Goal: Task Accomplishment & Management: Complete application form

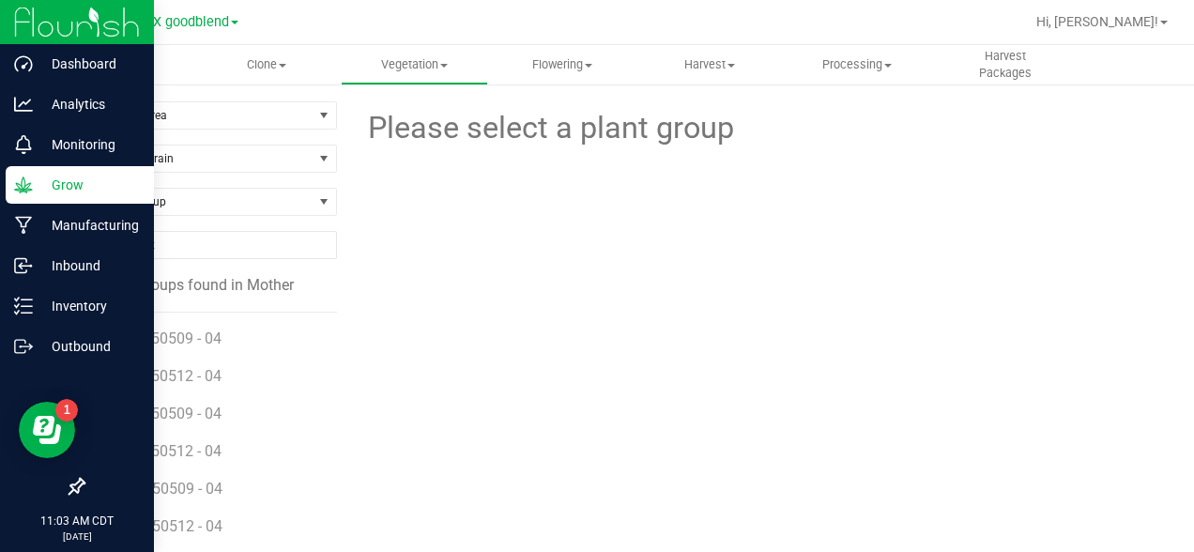
click at [25, 186] on icon at bounding box center [23, 184] width 18 height 16
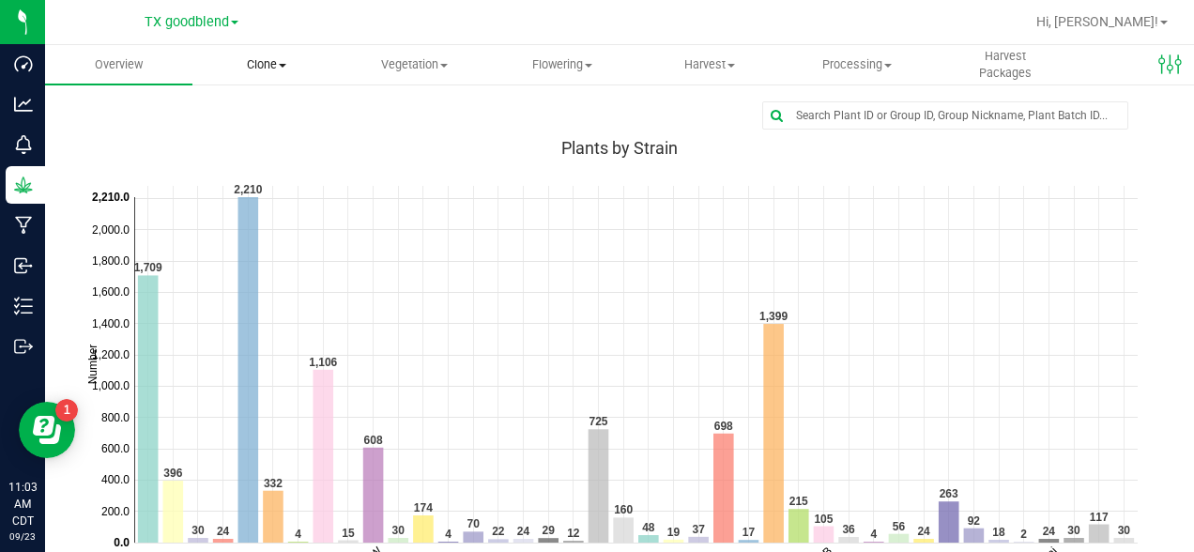
click at [268, 57] on span "Clone" at bounding box center [266, 64] width 146 height 17
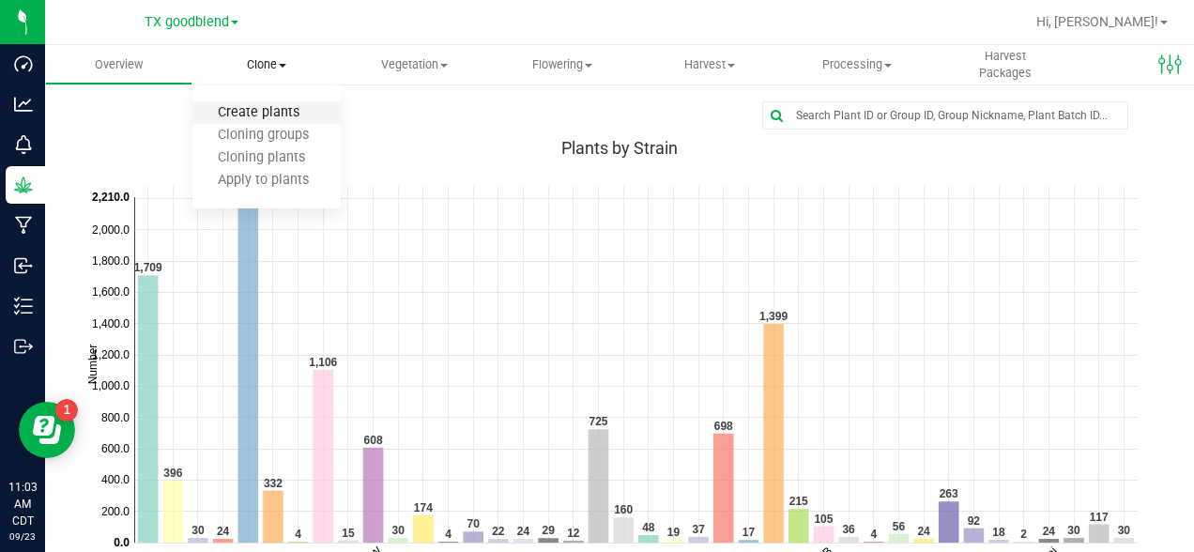
click at [262, 115] on span "Create plants" at bounding box center [258, 113] width 132 height 16
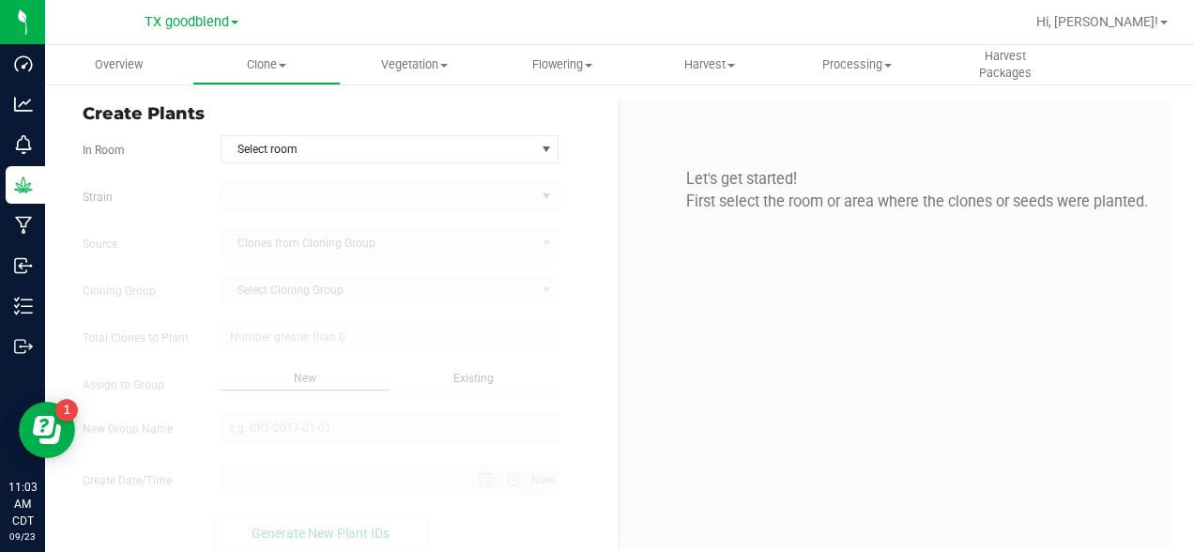
type input "[DATE] 11:03 AM"
click at [291, 150] on span "Select room" at bounding box center [379, 149] width 314 height 26
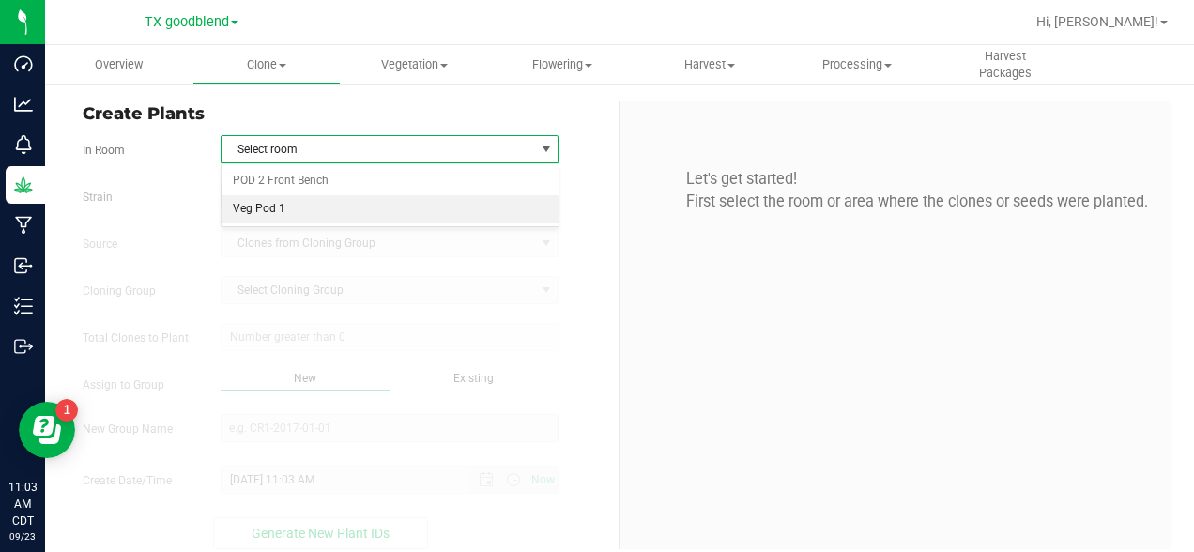
click at [272, 200] on li "Veg Pod 1" at bounding box center [390, 209] width 337 height 28
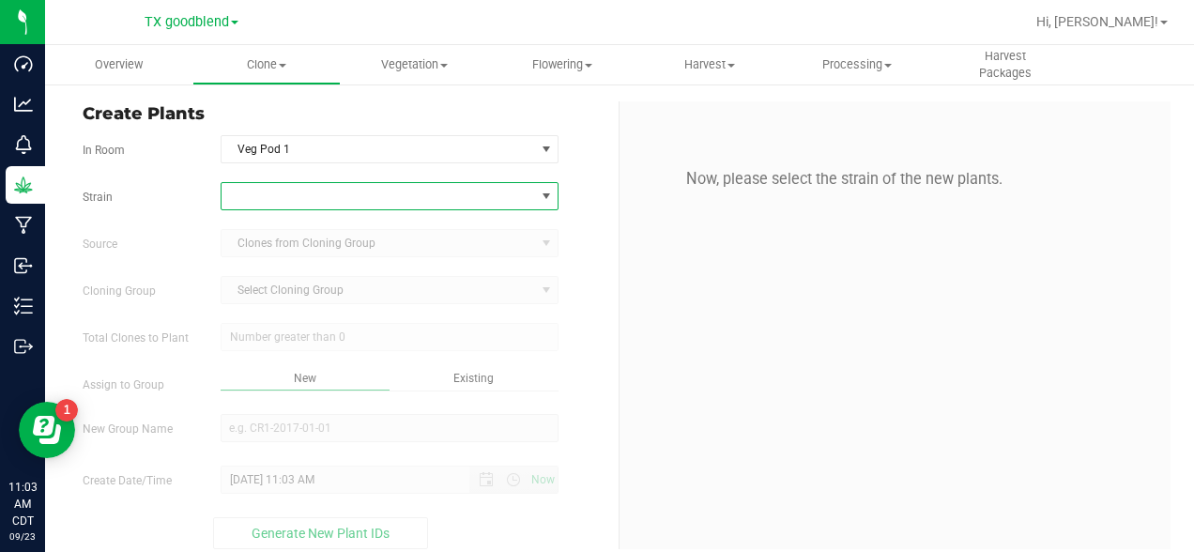
click at [305, 202] on span at bounding box center [379, 196] width 314 height 26
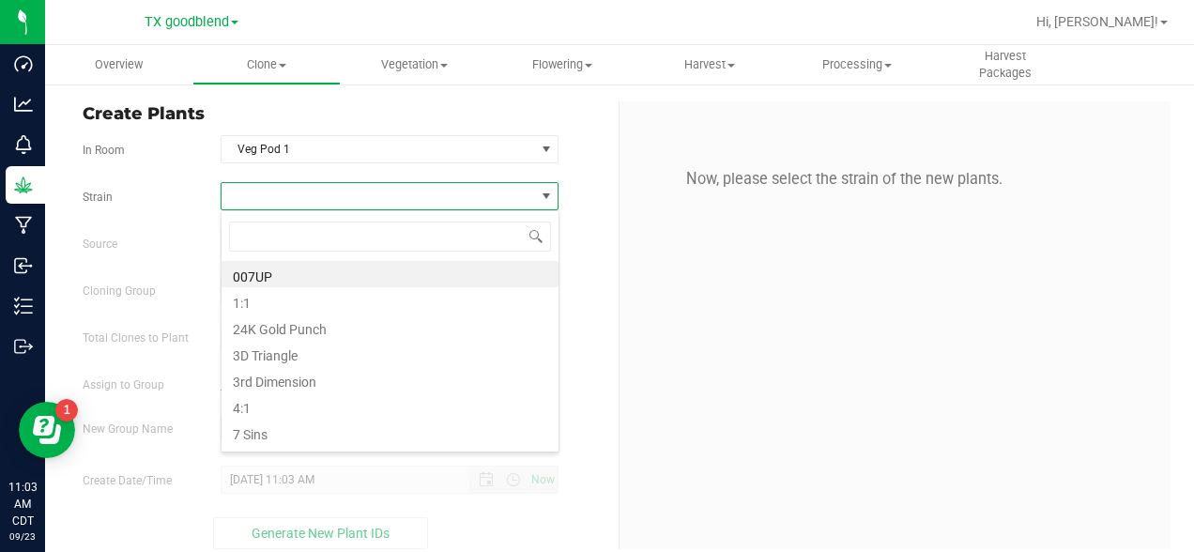
scroll to position [28, 339]
type input "del"
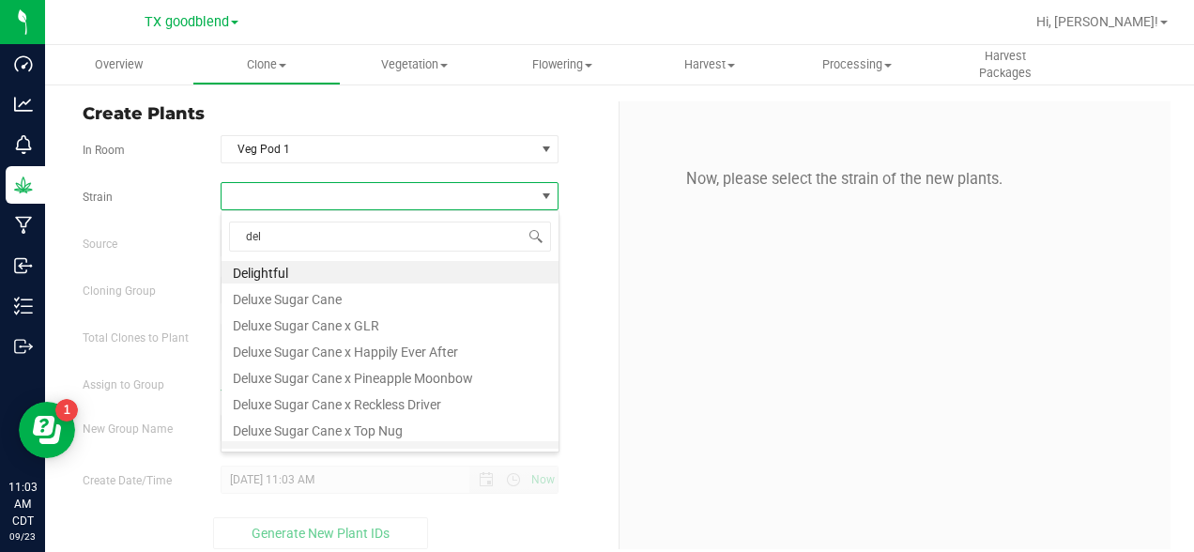
scroll to position [0, 0]
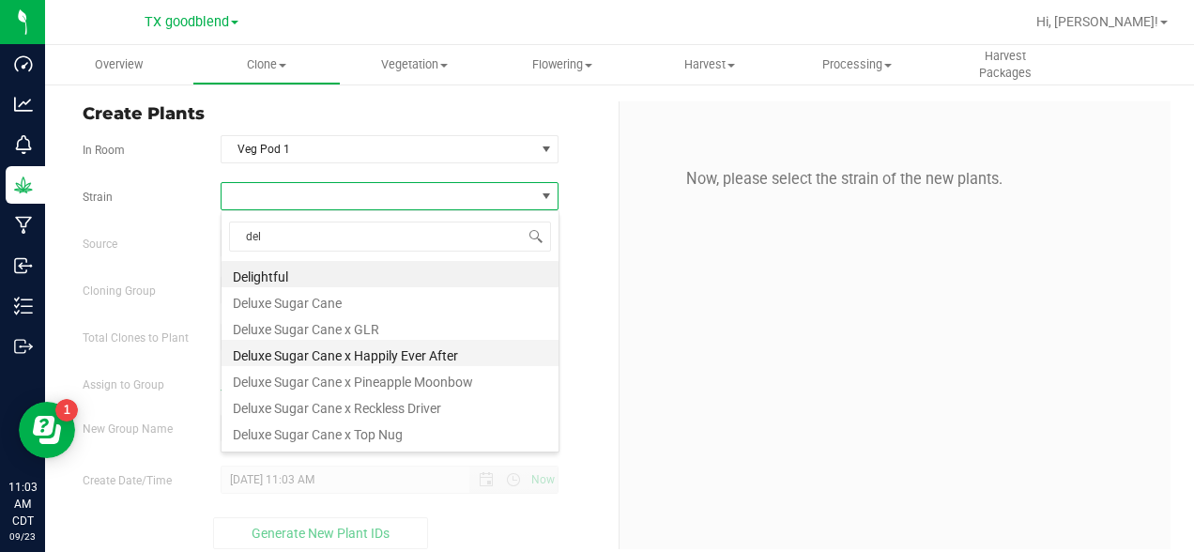
click at [402, 349] on li "Deluxe Sugar Cane x Happily Ever After" at bounding box center [390, 353] width 337 height 26
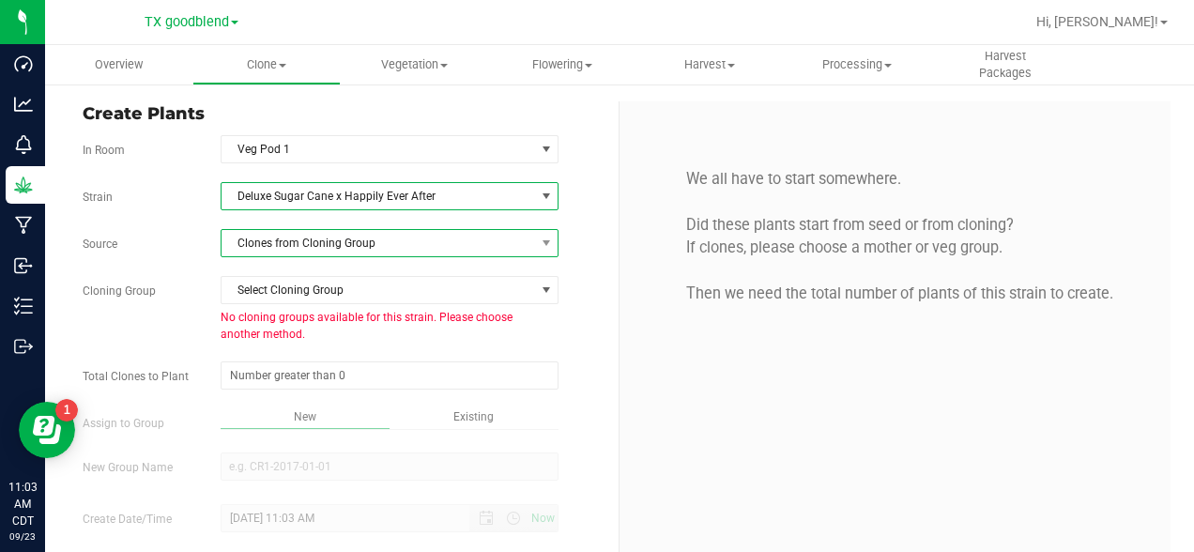
click at [298, 247] on span "Clones from Cloning Group" at bounding box center [379, 243] width 314 height 26
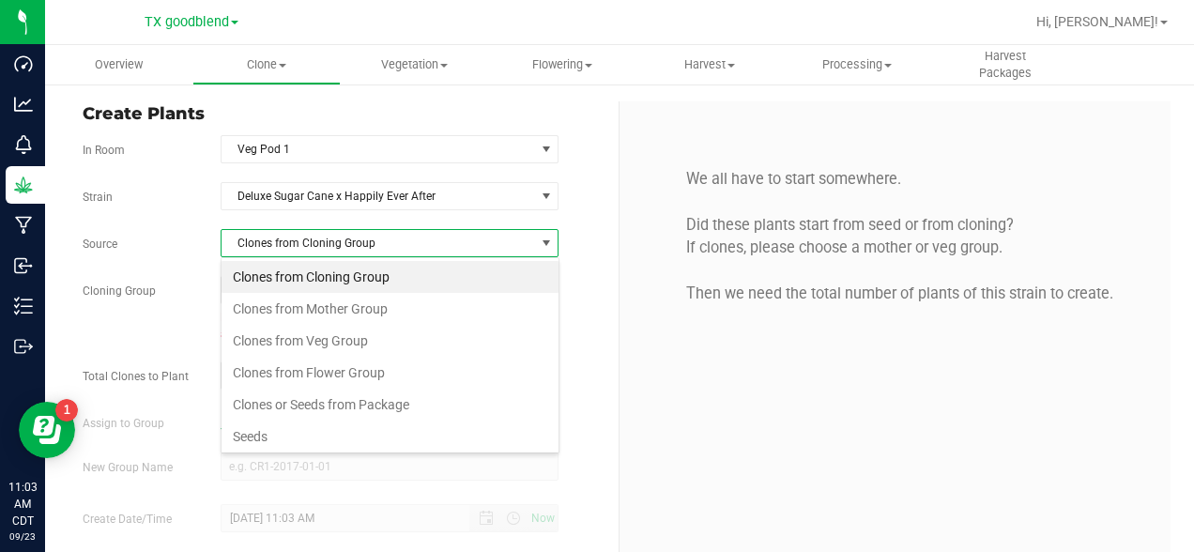
scroll to position [28, 339]
click at [288, 307] on li "Clones from Mother Group" at bounding box center [390, 309] width 337 height 32
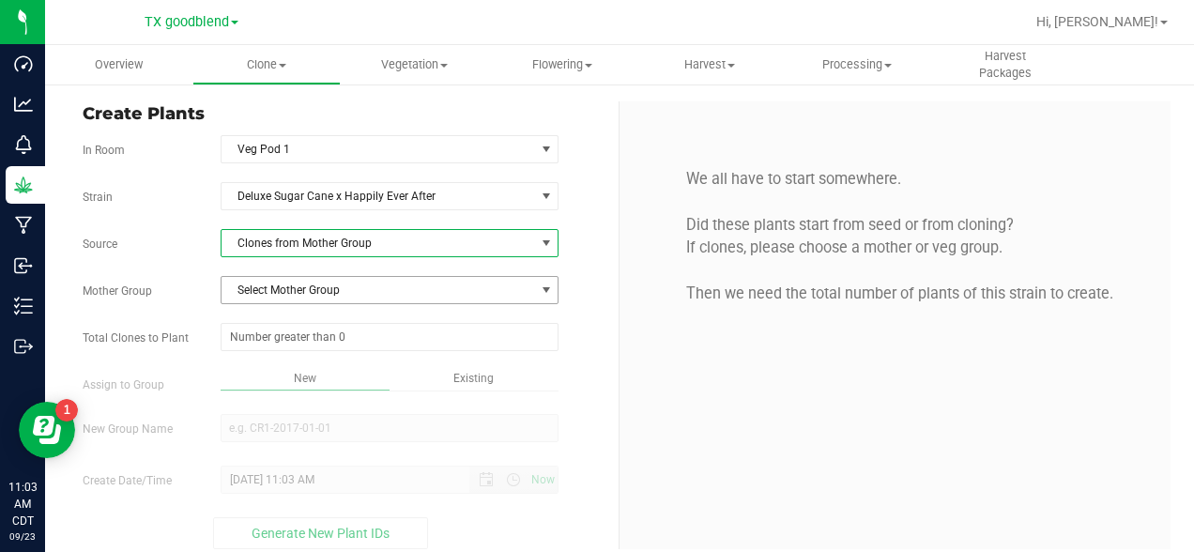
click at [284, 283] on span "Select Mother Group" at bounding box center [379, 290] width 314 height 26
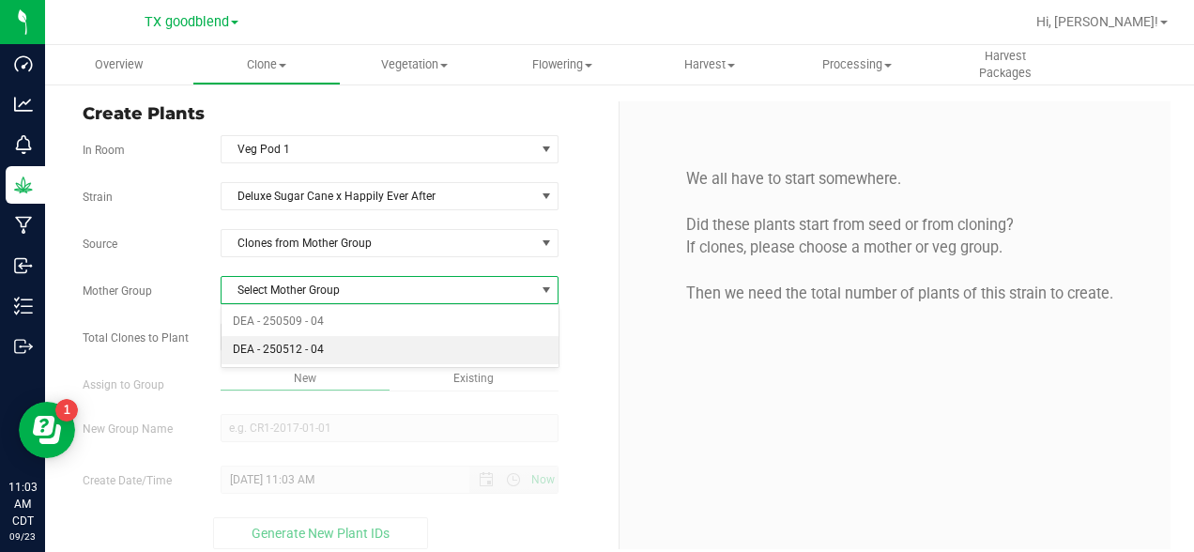
click at [248, 350] on li "DEA - 250512 - 04" at bounding box center [390, 350] width 337 height 28
click at [282, 341] on span at bounding box center [390, 337] width 339 height 28
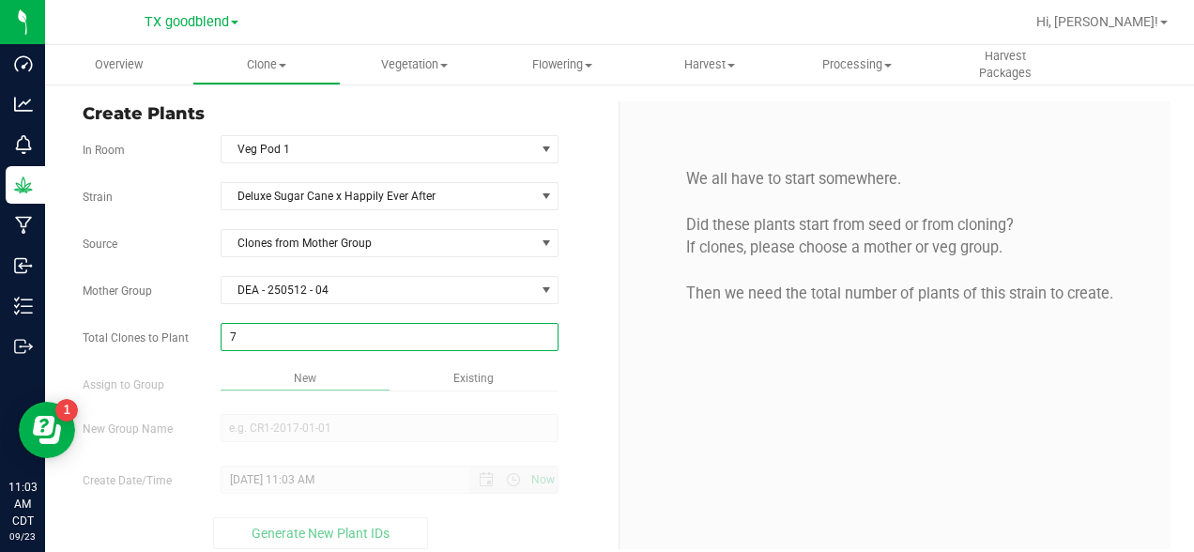
type input "78"
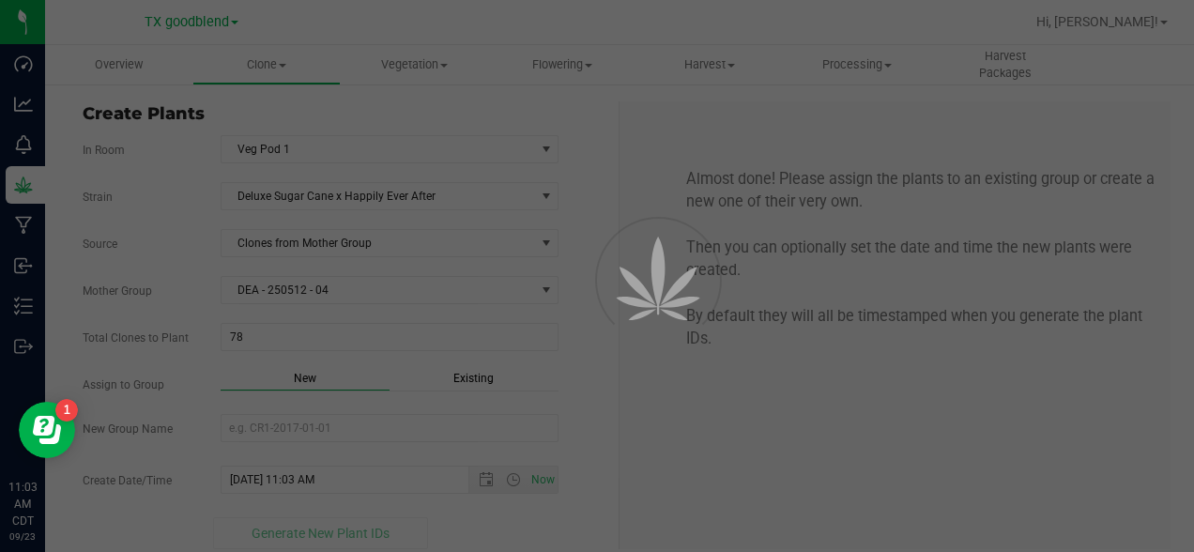
click at [686, 419] on div "Overview Clone Create plants Cloning groups Cloning plants Apply to plants Vege…" at bounding box center [619, 298] width 1149 height 507
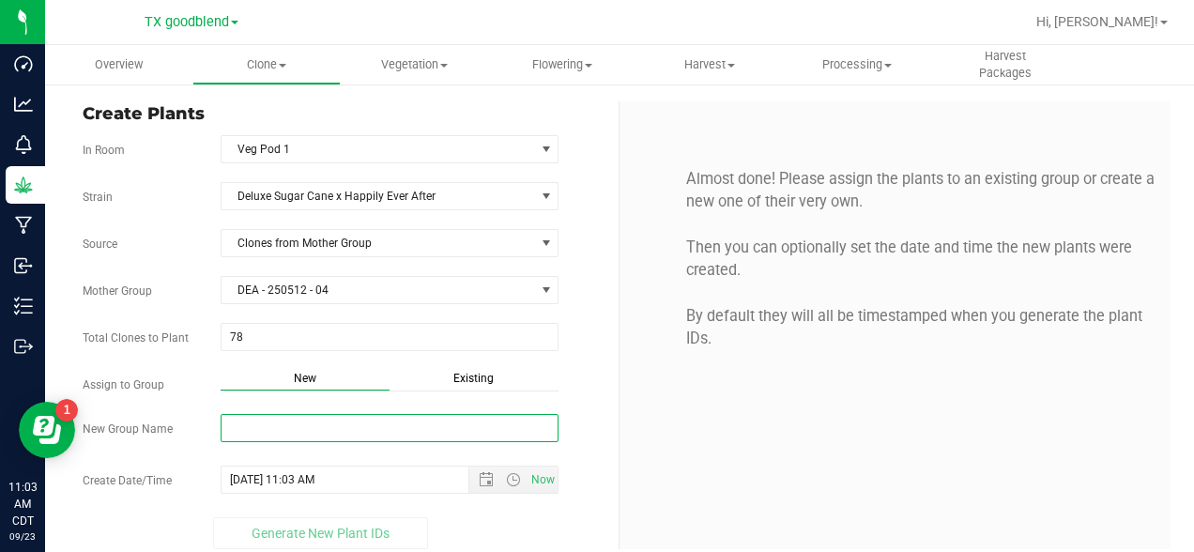
click at [364, 427] on input "New Group Name" at bounding box center [390, 428] width 339 height 28
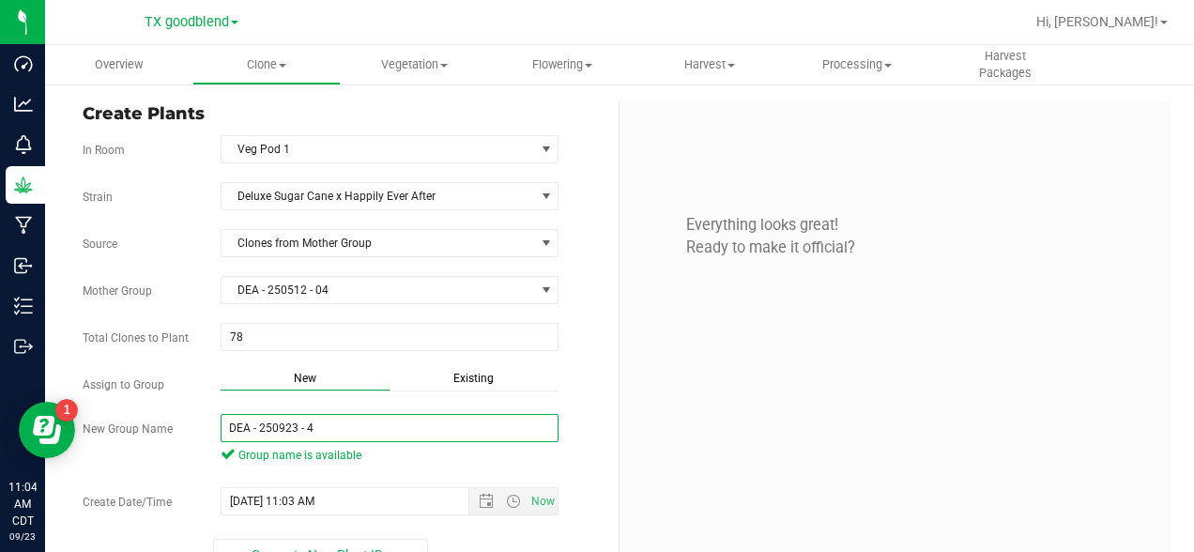
drag, startPoint x: 321, startPoint y: 430, endPoint x: 148, endPoint y: 427, distance: 172.8
click at [148, 427] on div "New Group Name DEA - 250923 - 4 Group name is available" at bounding box center [344, 441] width 550 height 54
click at [306, 432] on input "DEA - 250923 - 4" at bounding box center [390, 428] width 339 height 28
drag, startPoint x: 324, startPoint y: 431, endPoint x: 147, endPoint y: 412, distance: 177.5
click at [147, 412] on div "Strain Deluxe Sugar Cane x Happily Ever After Source Clones from Mother Group M…" at bounding box center [344, 376] width 522 height 389
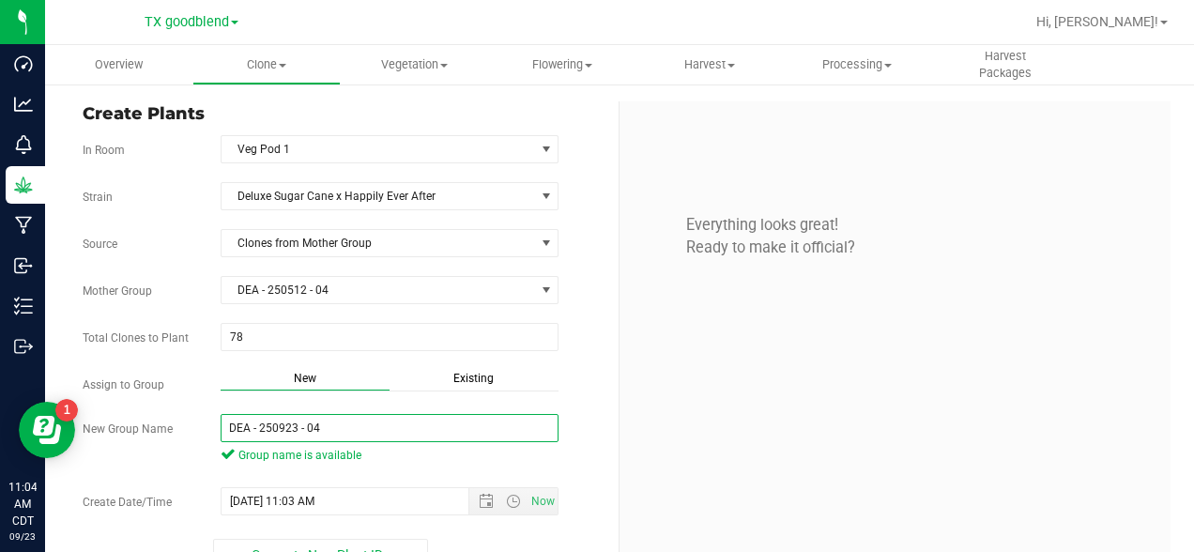
scroll to position [38, 0]
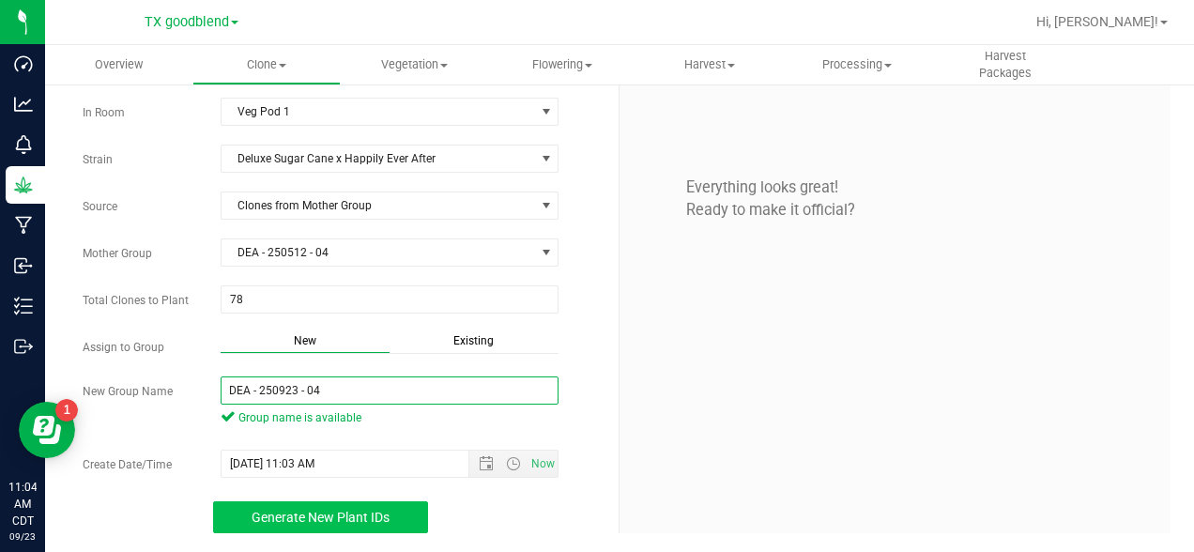
type input "DEA - 250923 - 04"
click at [299, 519] on span "Generate New Plant IDs" at bounding box center [321, 517] width 138 height 15
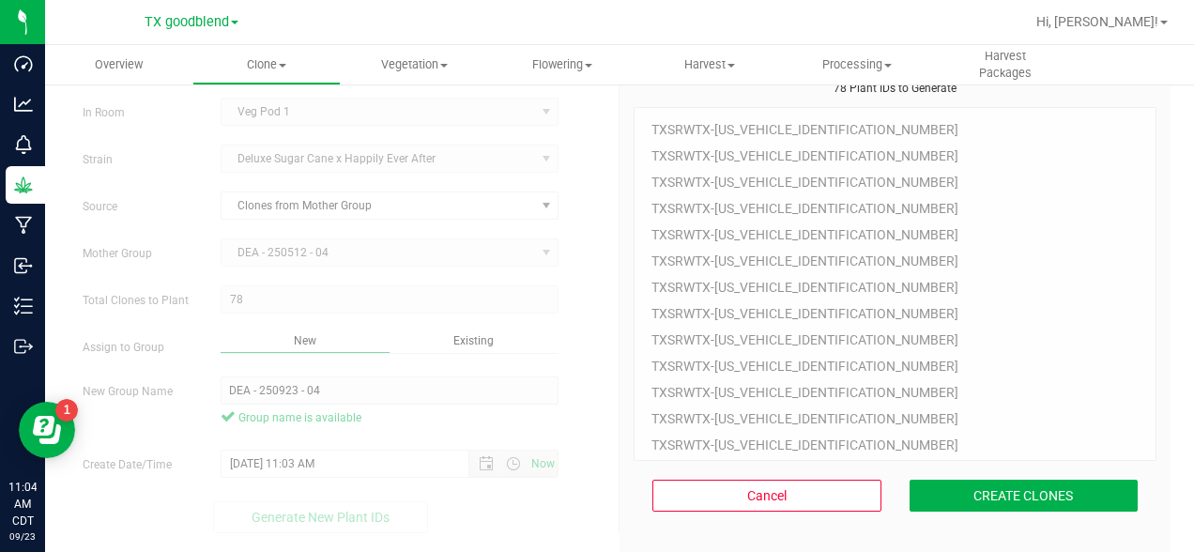
scroll to position [56, 0]
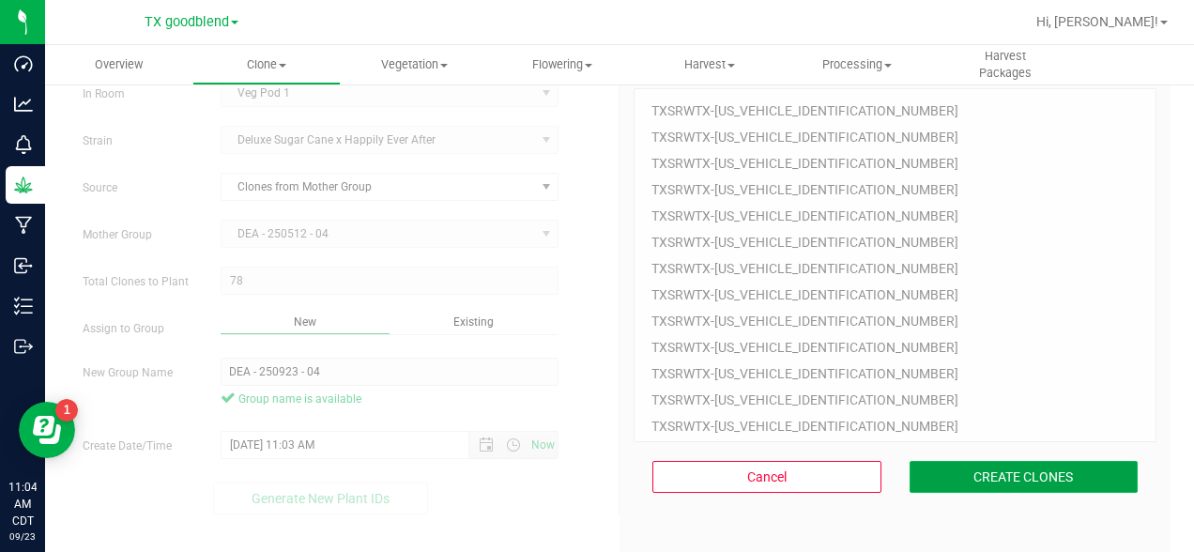
click at [967, 477] on button "CREATE CLONES" at bounding box center [1024, 477] width 229 height 32
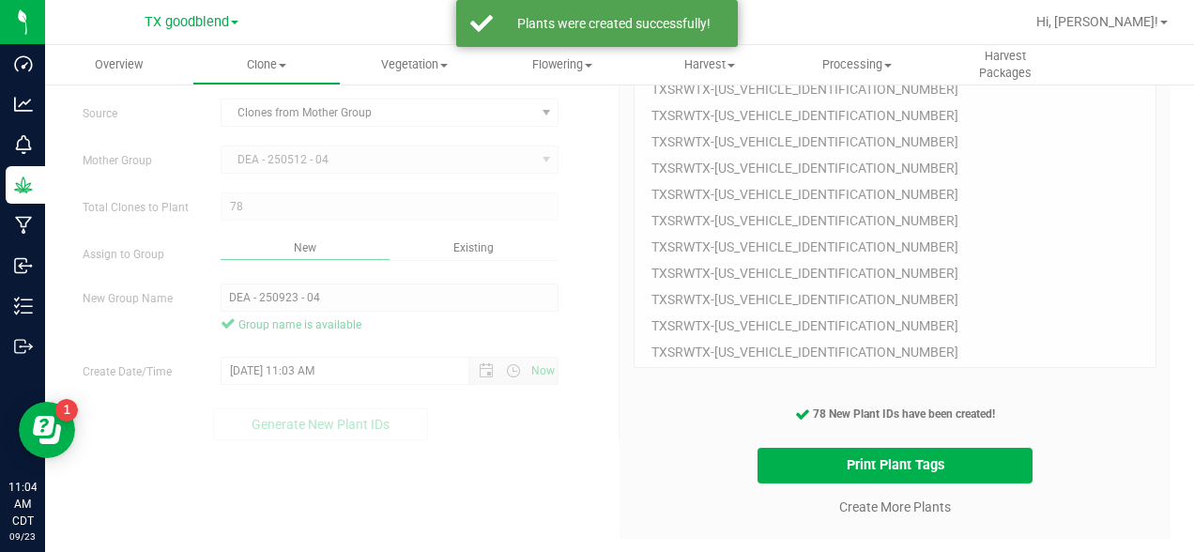
scroll to position [135, 0]
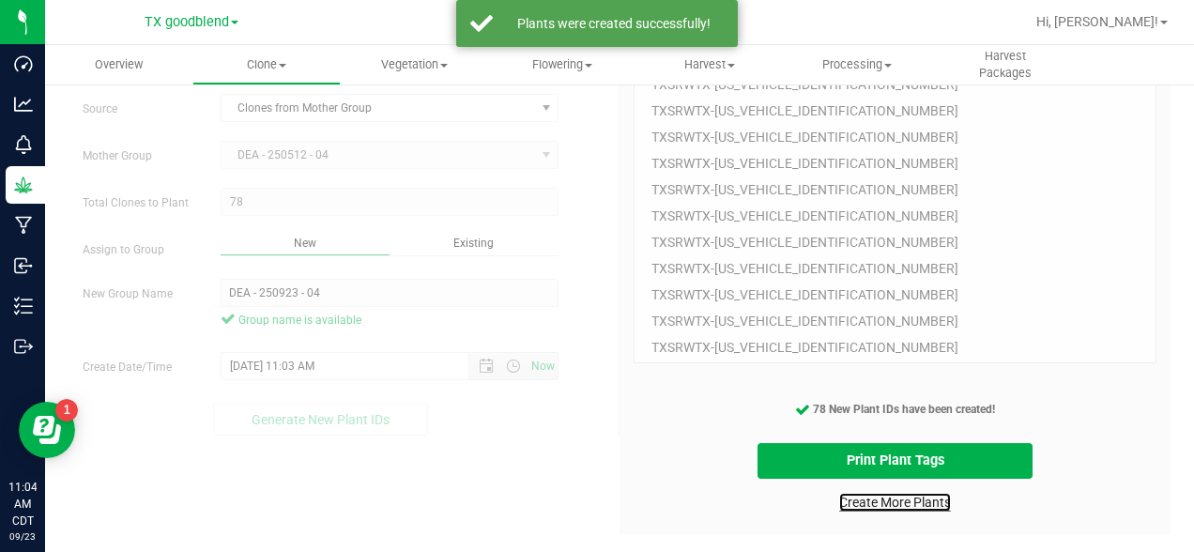
click at [902, 503] on link "Create More Plants" at bounding box center [895, 502] width 112 height 19
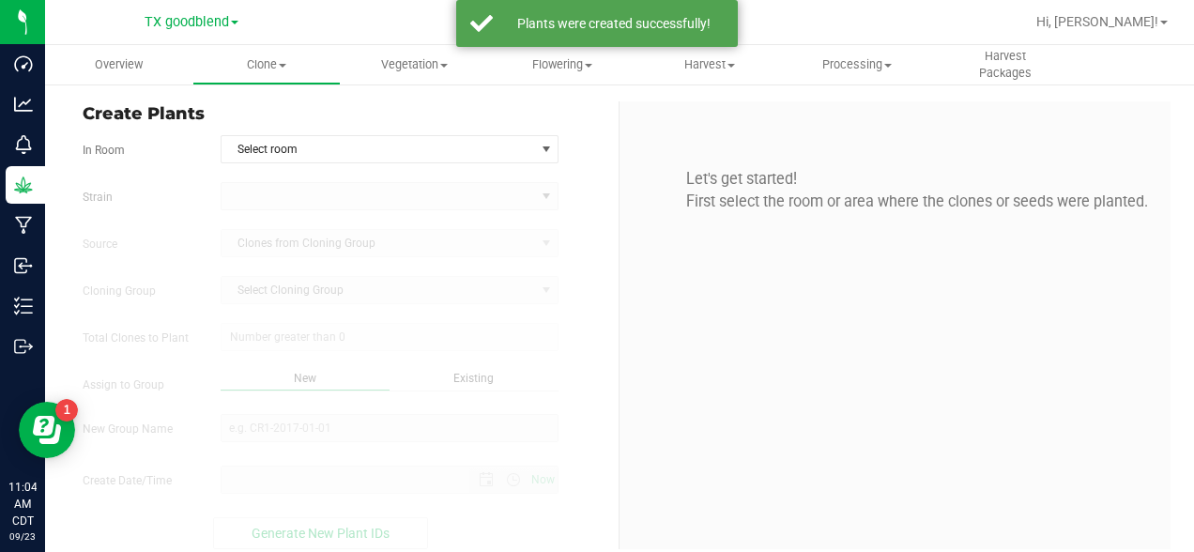
type input "[DATE] 11:04 AM"
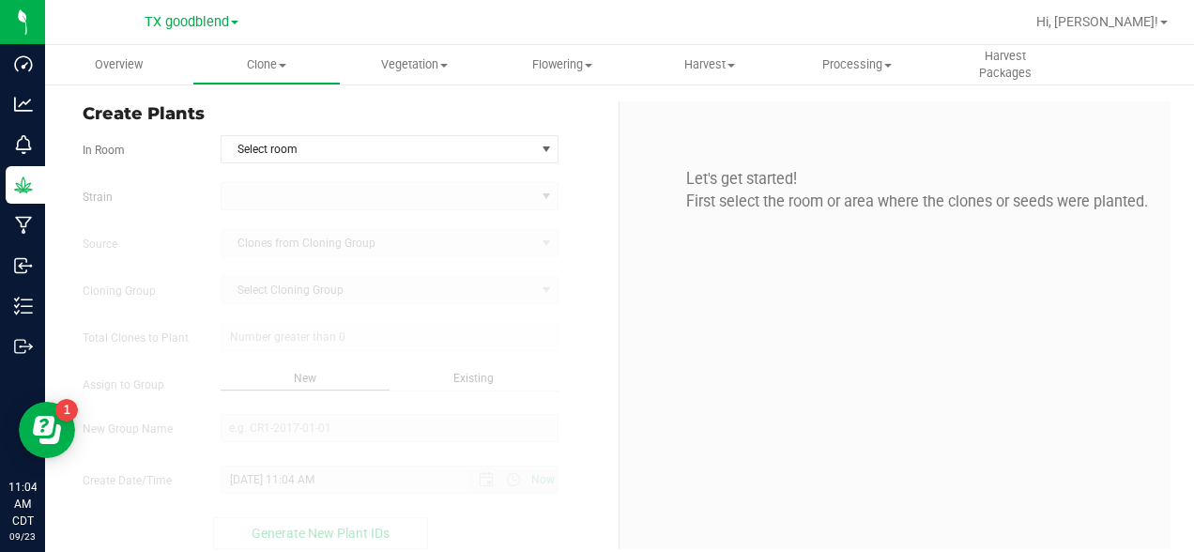
drag, startPoint x: 902, startPoint y: 503, endPoint x: 891, endPoint y: 422, distance: 81.5
click at [902, 498] on div "Let's get started! First select the room or area where the clones or seeds were…" at bounding box center [895, 325] width 551 height 448
click at [456, 143] on span "Select room" at bounding box center [379, 149] width 314 height 26
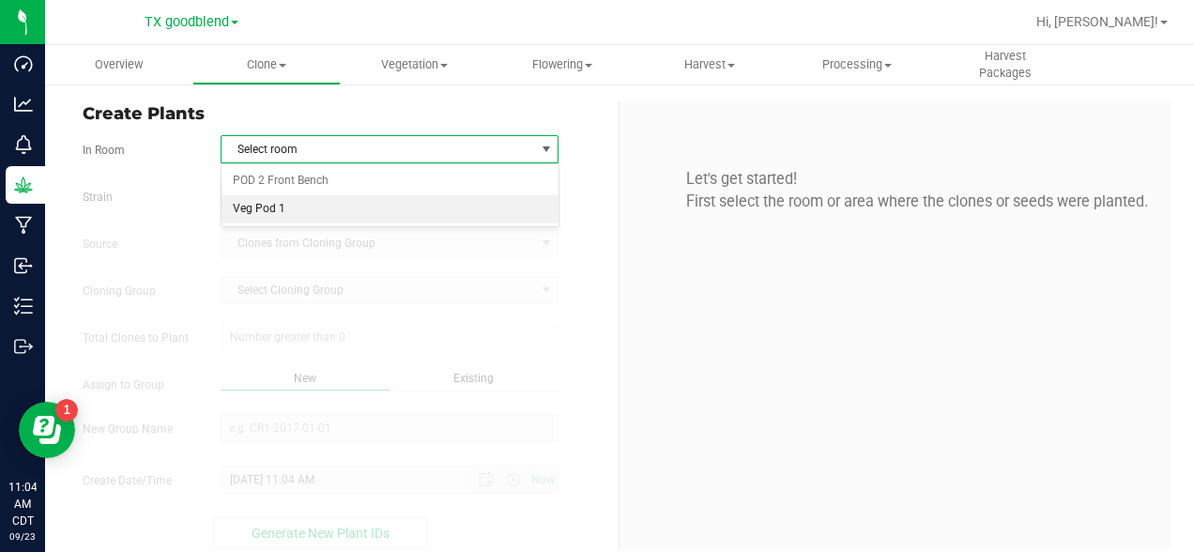
click at [333, 206] on li "Veg Pod 1" at bounding box center [390, 209] width 337 height 28
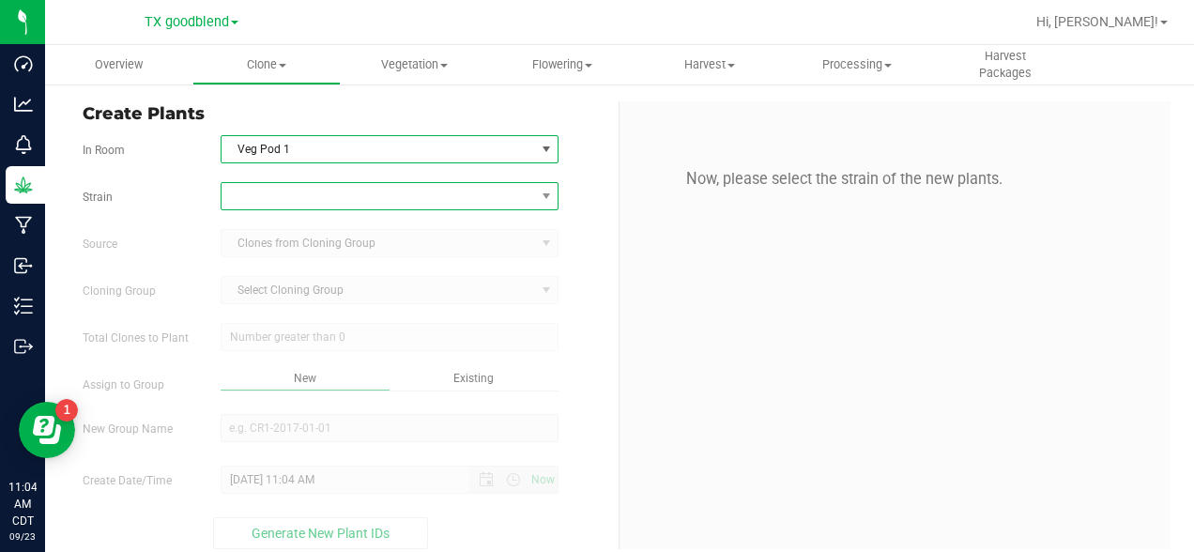
click at [311, 201] on span at bounding box center [379, 196] width 314 height 26
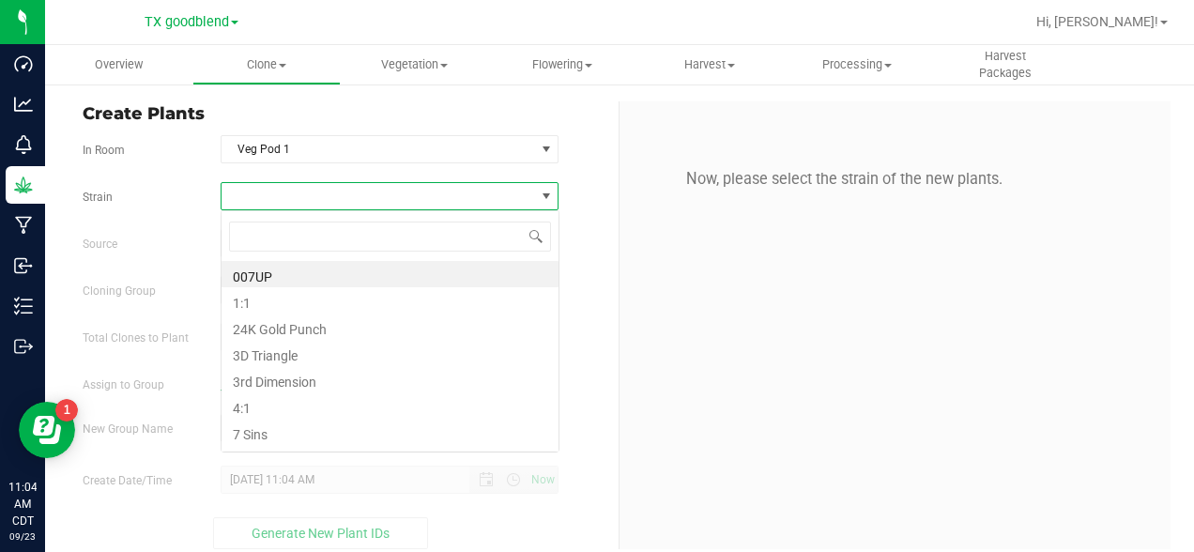
scroll to position [28, 339]
type input "happ"
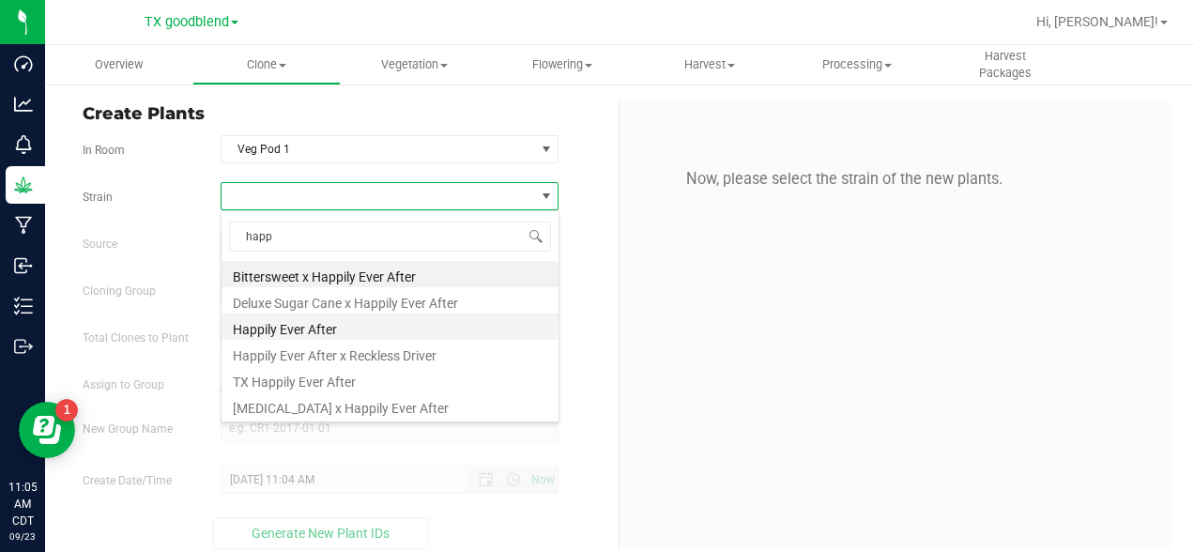
click at [253, 328] on li "Happily Ever After" at bounding box center [390, 327] width 337 height 26
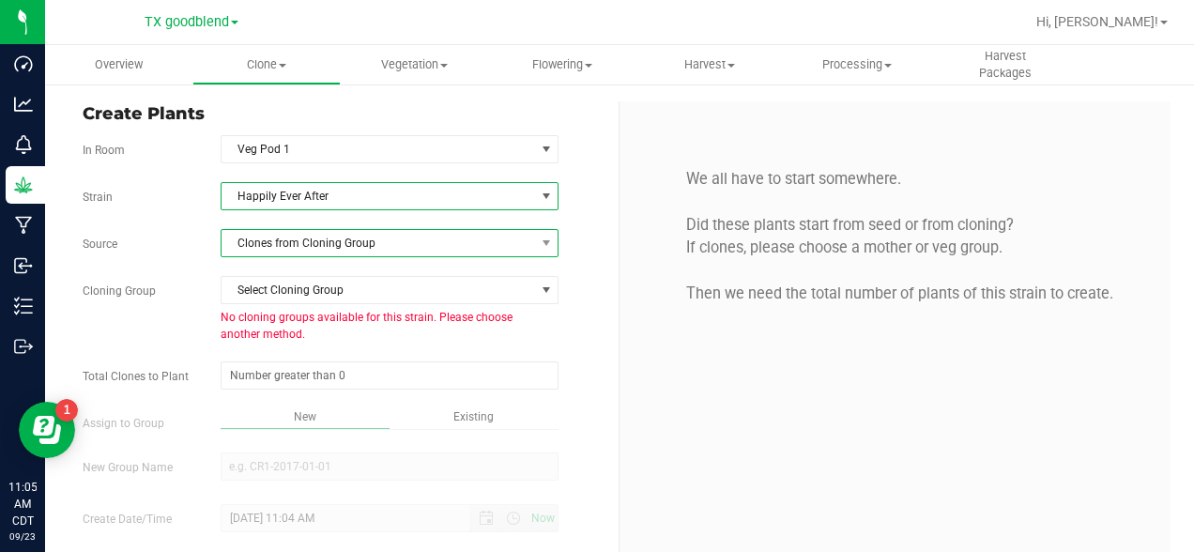
click at [299, 244] on span "Clones from Cloning Group" at bounding box center [379, 243] width 314 height 26
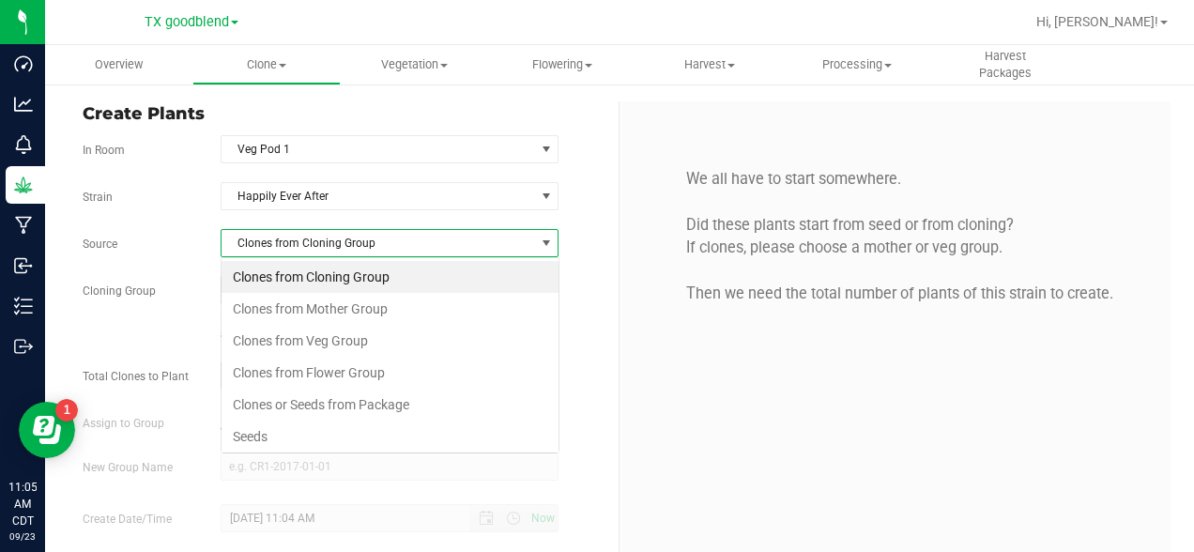
scroll to position [28, 339]
click at [314, 299] on li "Clones from Mother Group" at bounding box center [390, 309] width 337 height 32
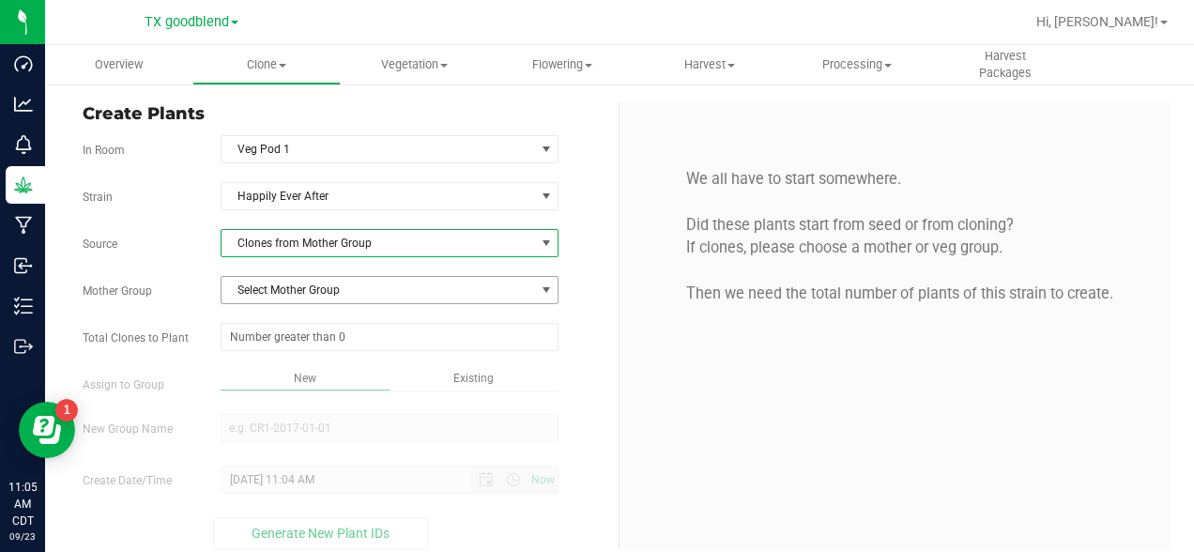
click at [284, 291] on span "Select Mother Group" at bounding box center [379, 290] width 314 height 26
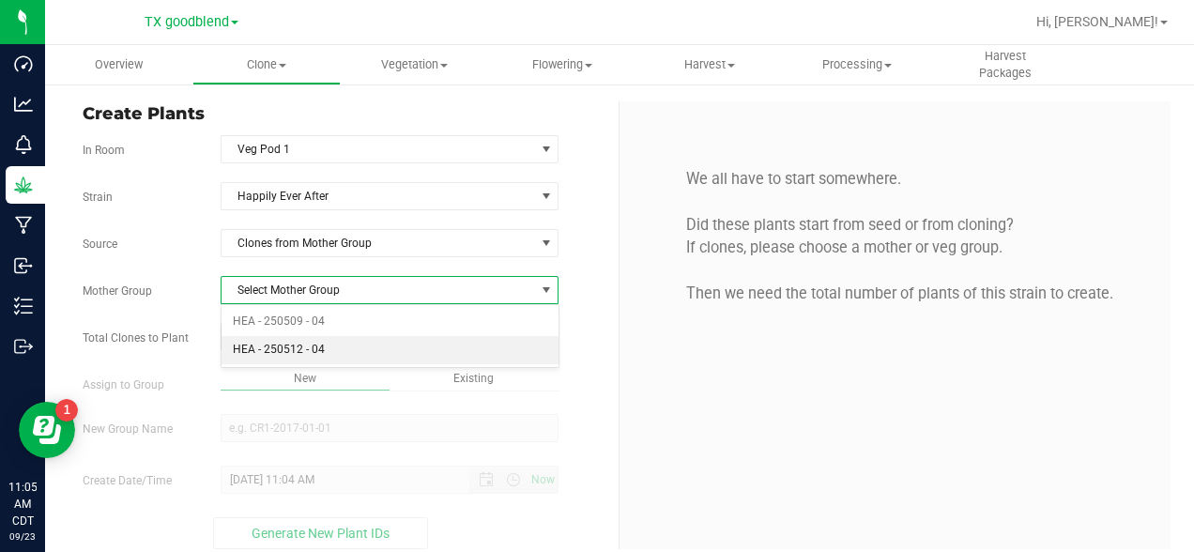
click at [259, 348] on li "HEA - 250512 - 04" at bounding box center [390, 350] width 337 height 28
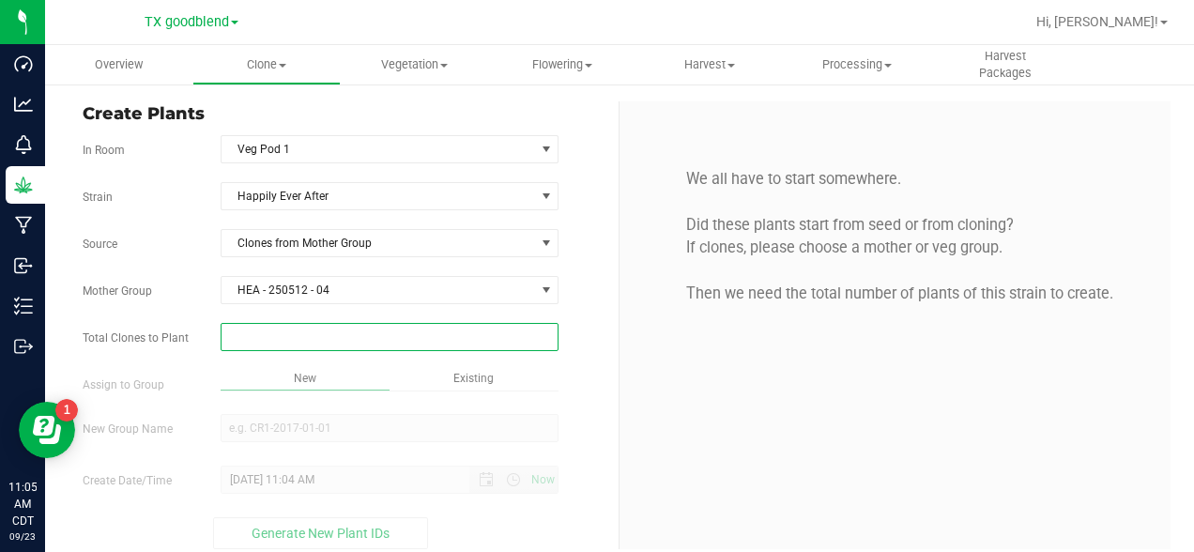
click at [339, 338] on span at bounding box center [390, 337] width 339 height 28
type input "57"
click at [648, 407] on div "Overview Clone Create plants Cloning groups Cloning plants Apply to plants Vege…" at bounding box center [619, 298] width 1149 height 507
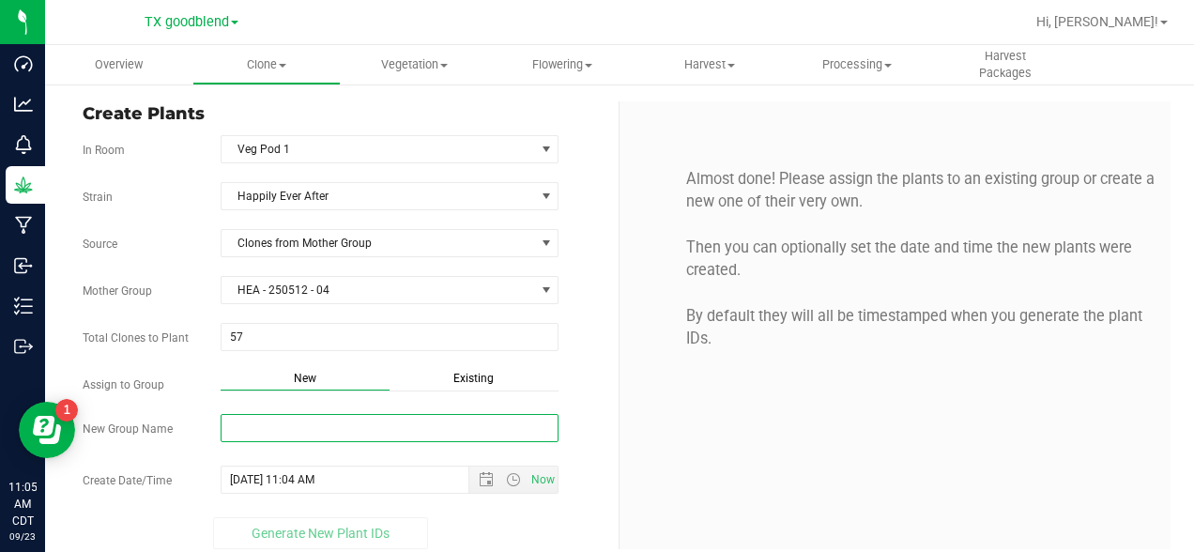
click at [425, 425] on input "New Group Name" at bounding box center [390, 428] width 339 height 28
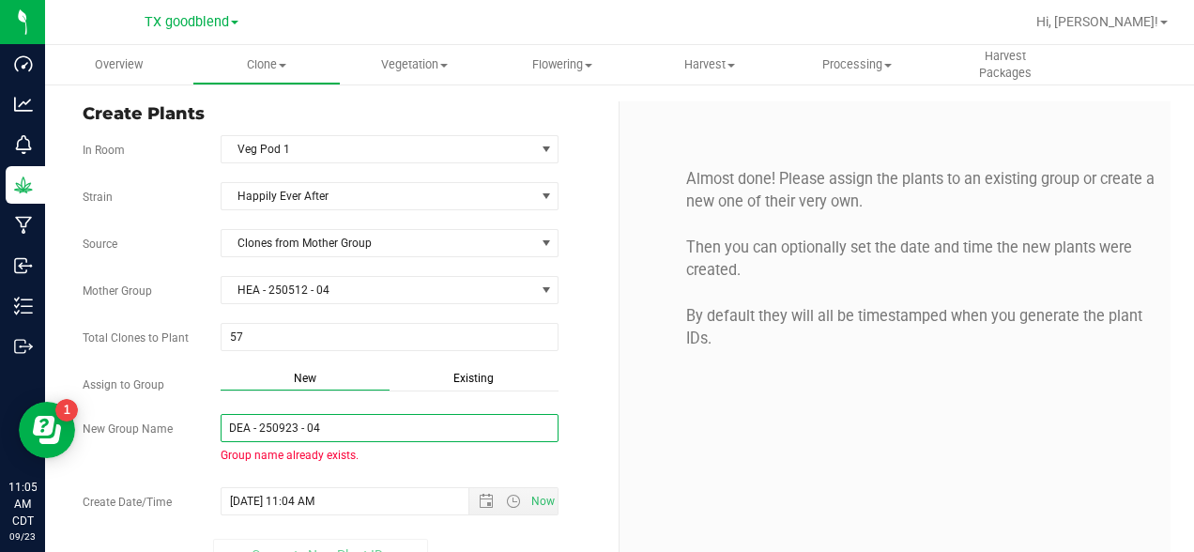
scroll to position [38, 0]
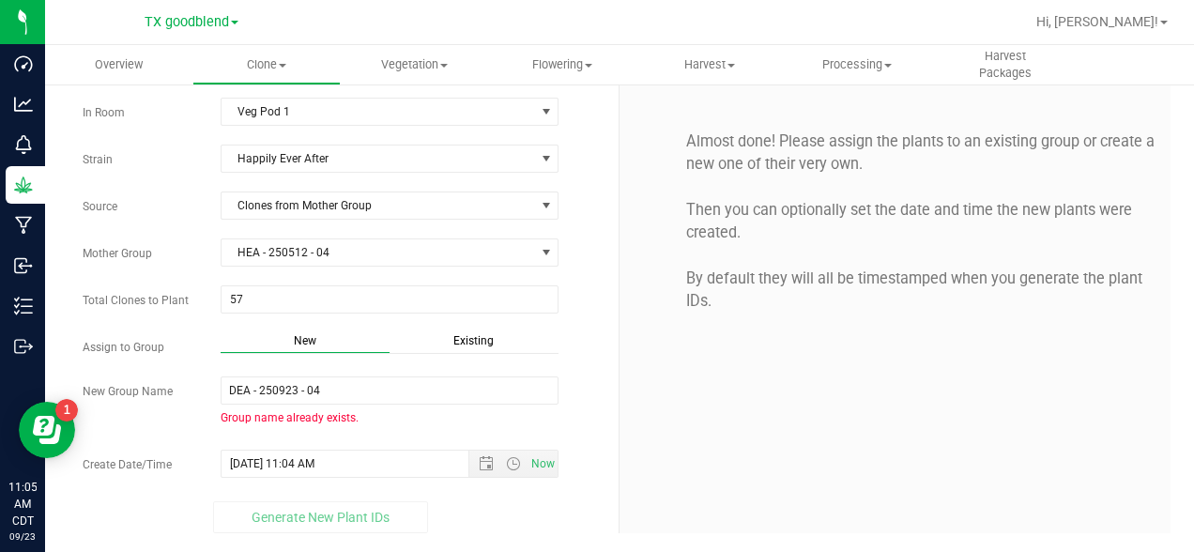
click at [648, 459] on div "Almost done! Please assign the plants to an existing group or create a new one …" at bounding box center [895, 298] width 551 height 469
click at [239, 396] on input "DEA - 250923 - 04" at bounding box center [390, 390] width 339 height 28
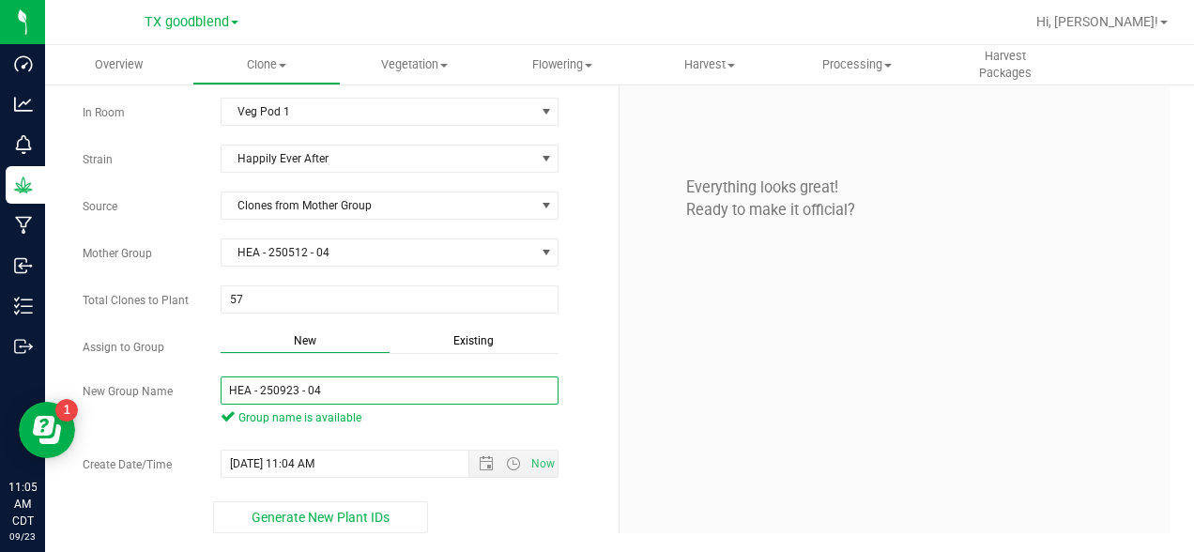
type input "HEA - 250923 - 04"
click at [643, 439] on div "Everything looks great! Ready to make it official?" at bounding box center [895, 298] width 551 height 469
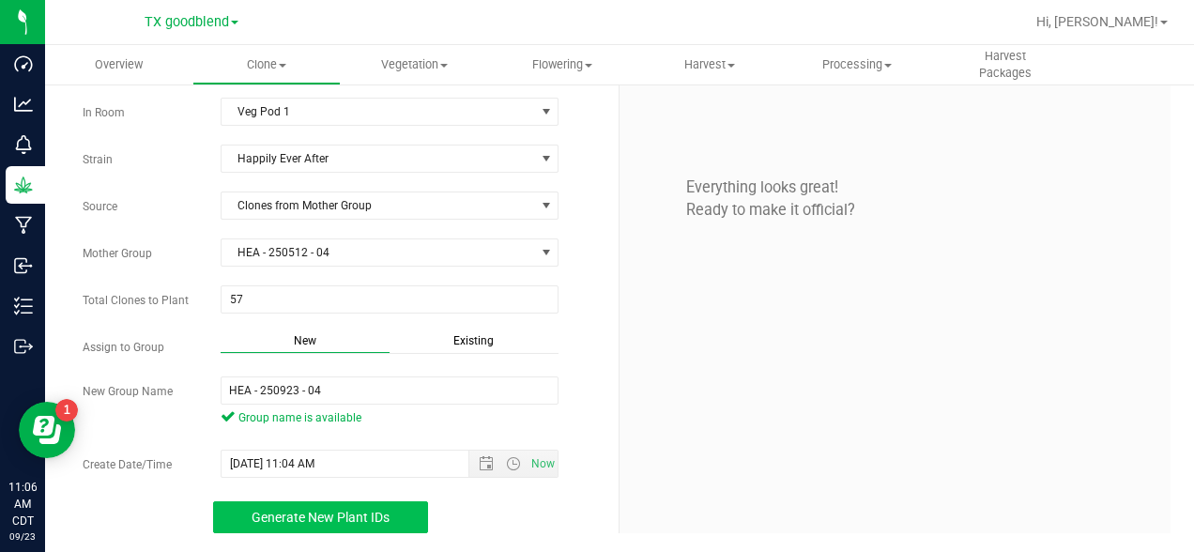
click at [312, 517] on span "Generate New Plant IDs" at bounding box center [321, 517] width 138 height 15
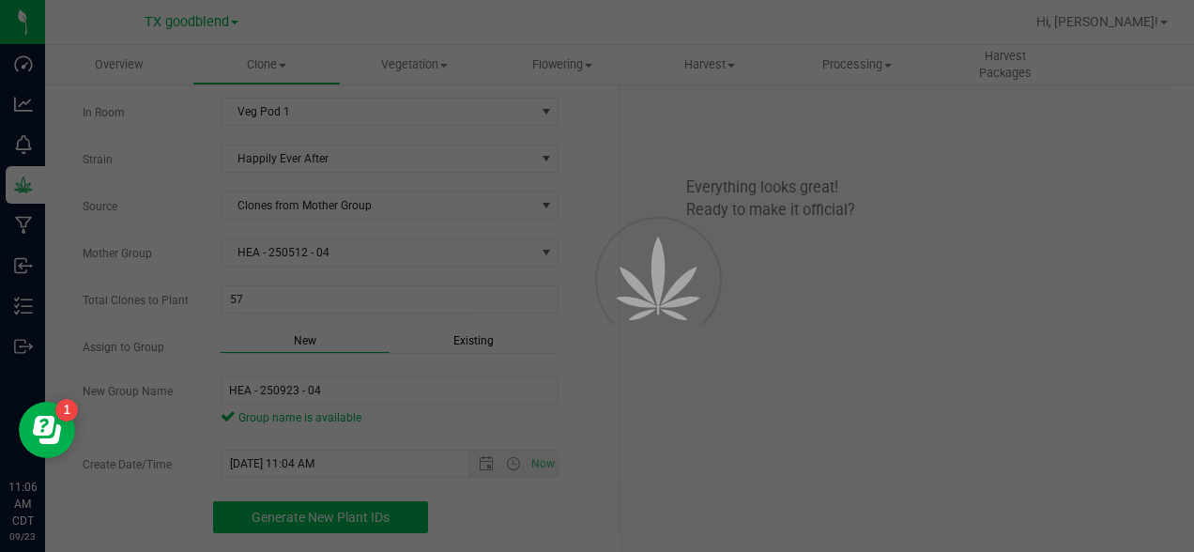
scroll to position [56, 0]
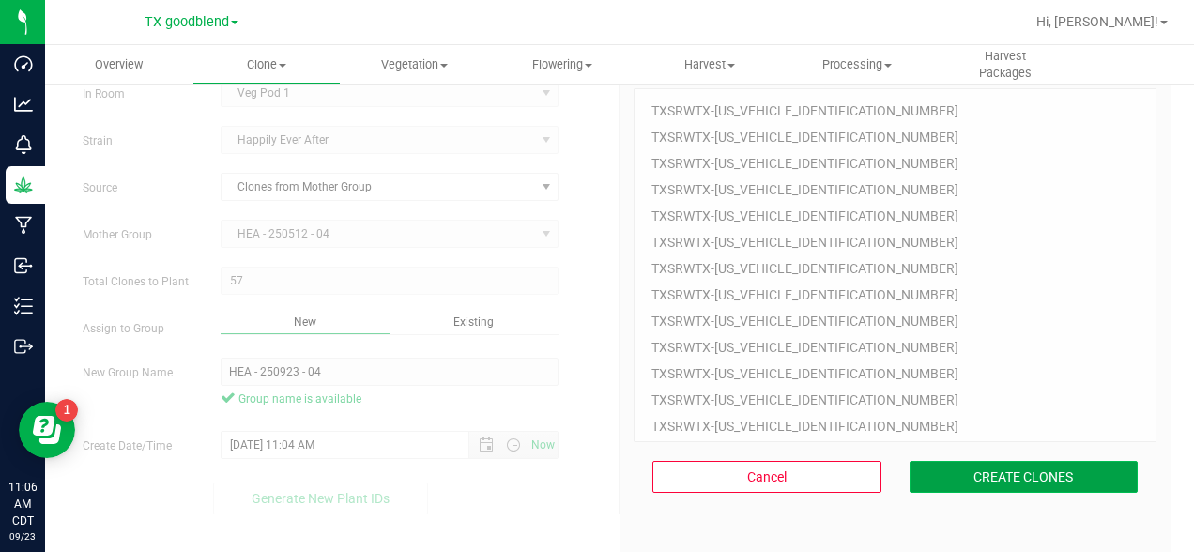
click at [1013, 470] on button "CREATE CLONES" at bounding box center [1024, 477] width 229 height 32
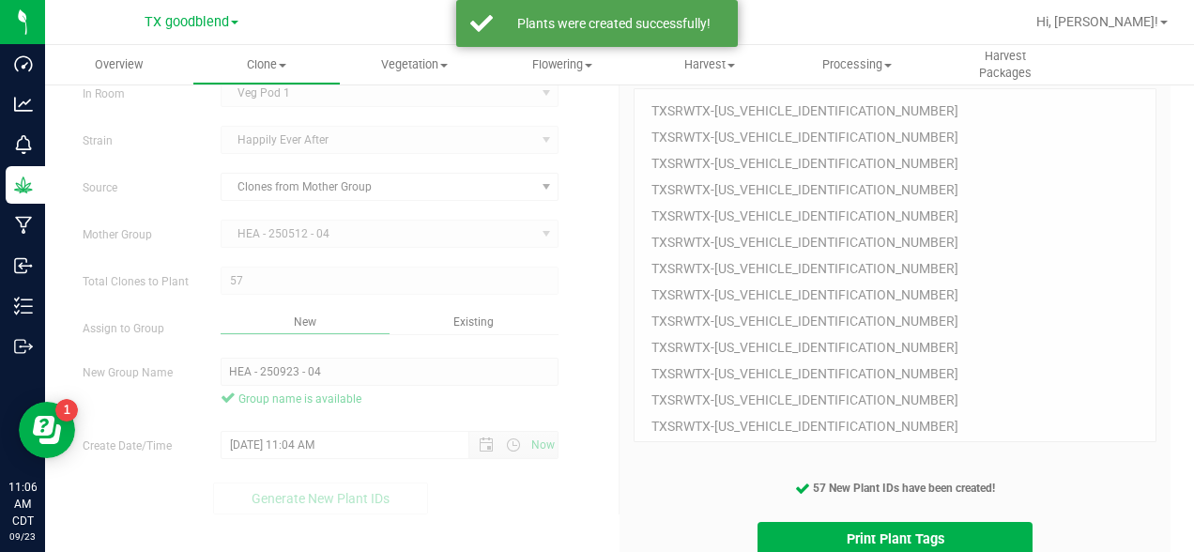
scroll to position [135, 0]
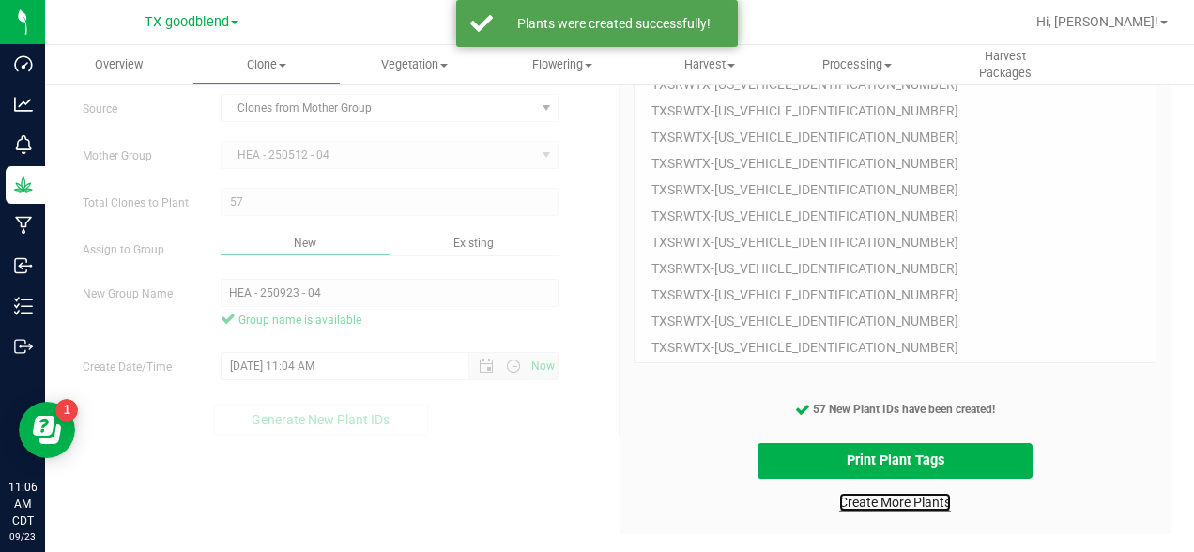
click at [859, 503] on link "Create More Plants" at bounding box center [895, 502] width 112 height 19
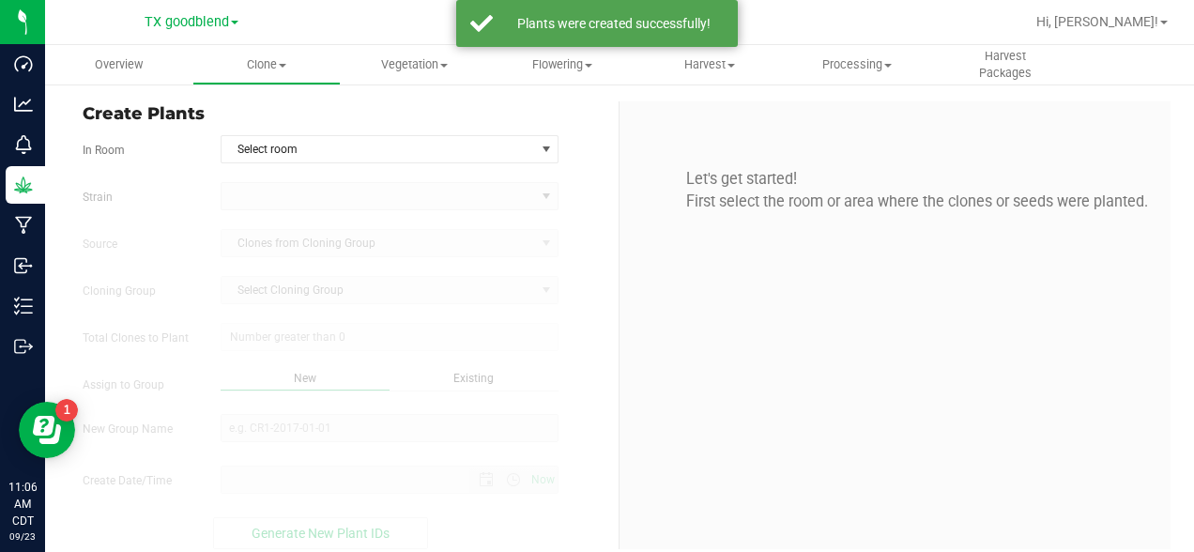
type input "[DATE] 11:06 AM"
click at [283, 151] on span "Select room" at bounding box center [379, 149] width 314 height 26
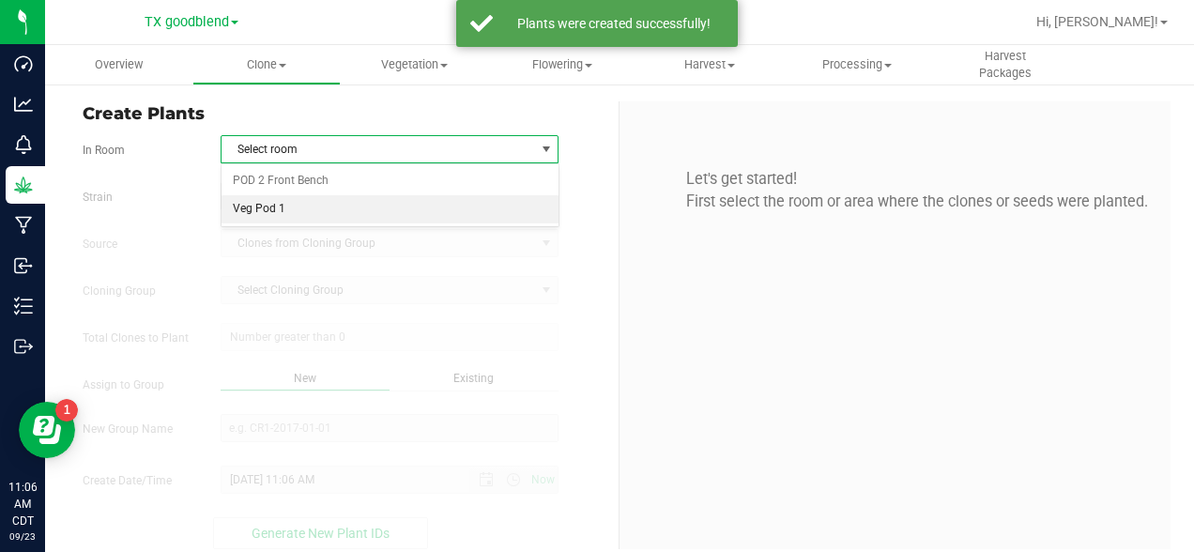
click at [253, 205] on li "Veg Pod 1" at bounding box center [390, 209] width 337 height 28
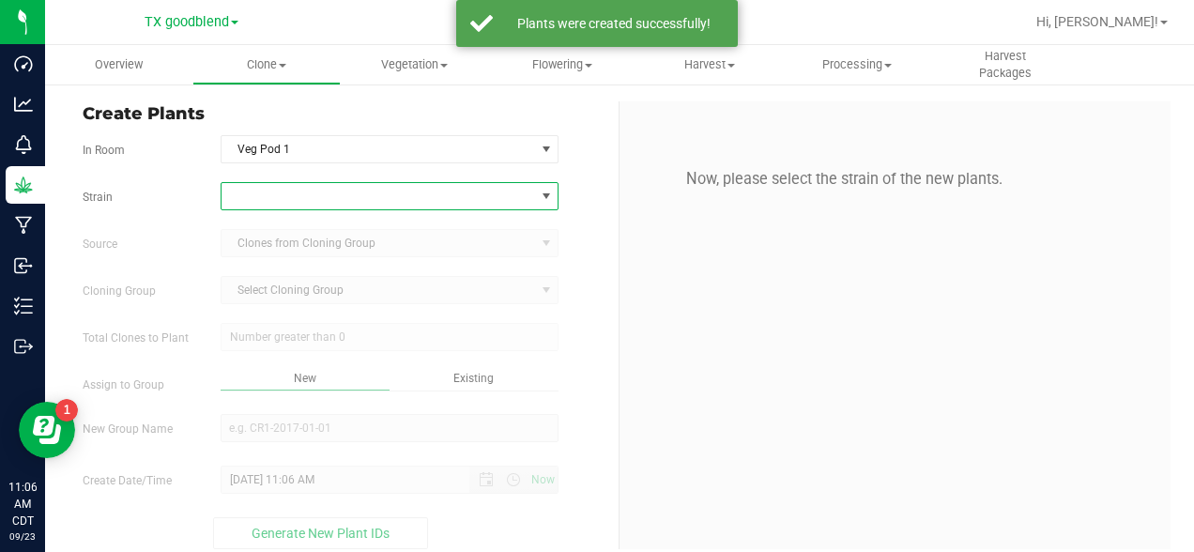
click at [284, 200] on span at bounding box center [379, 196] width 314 height 26
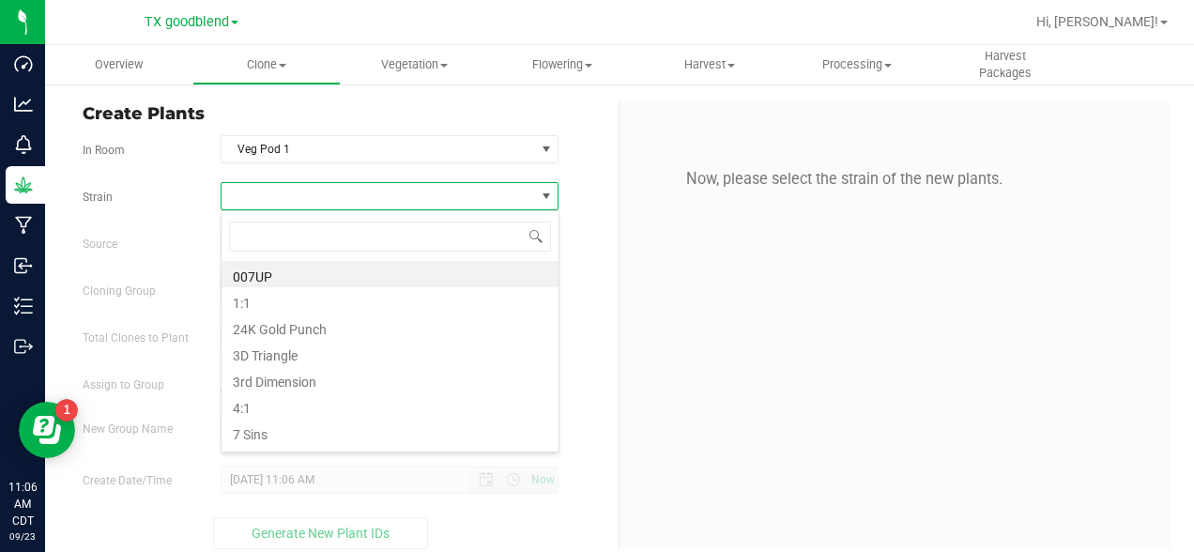
scroll to position [28, 339]
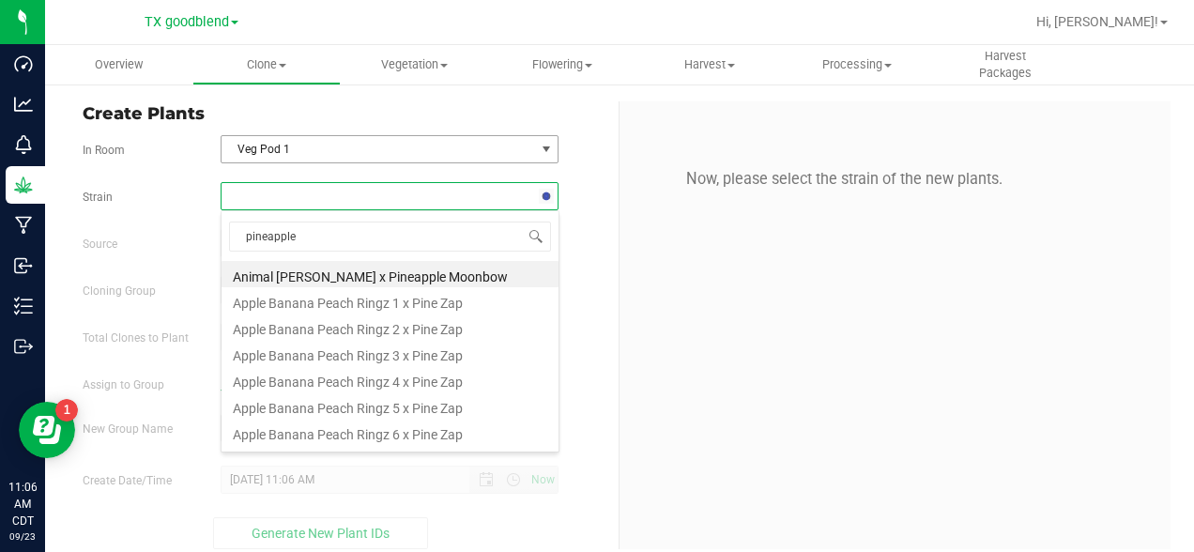
type input "pineapples"
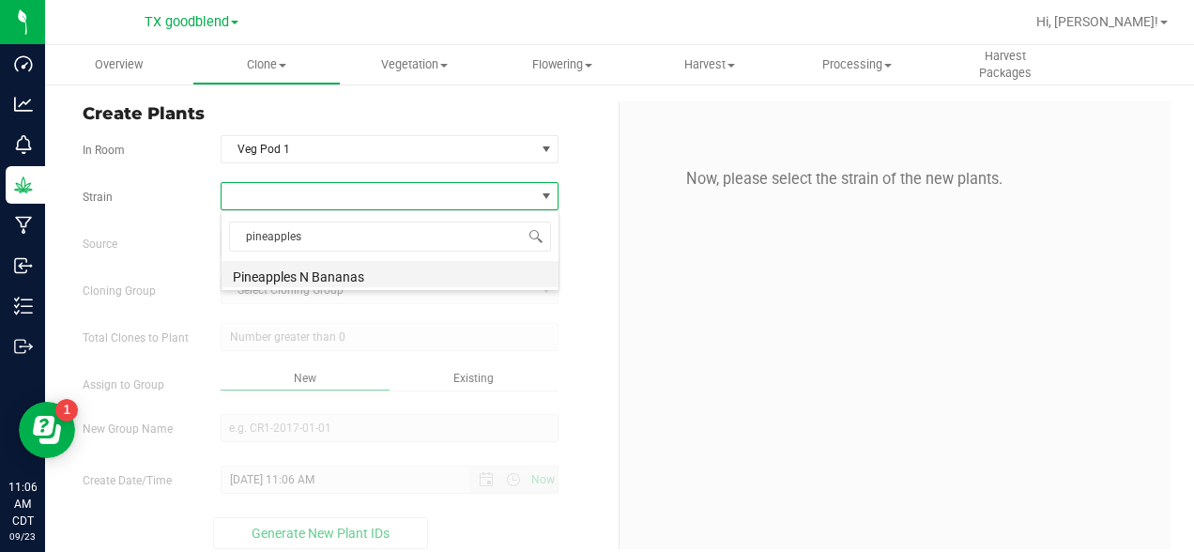
click at [311, 268] on li "Pineapples N Bananas" at bounding box center [390, 274] width 337 height 26
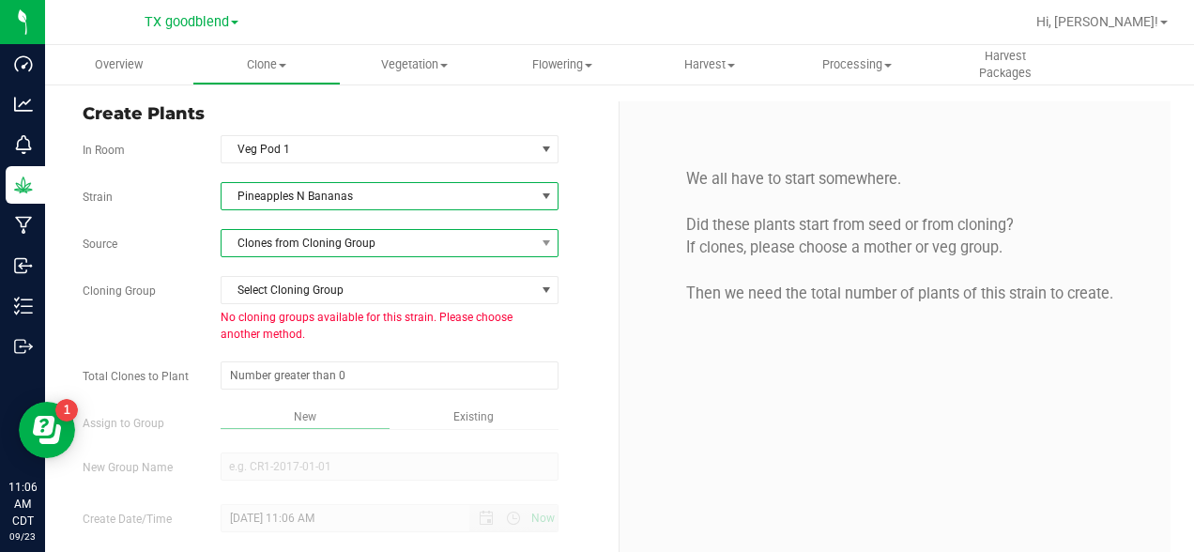
click at [361, 245] on span "Clones from Cloning Group" at bounding box center [379, 243] width 314 height 26
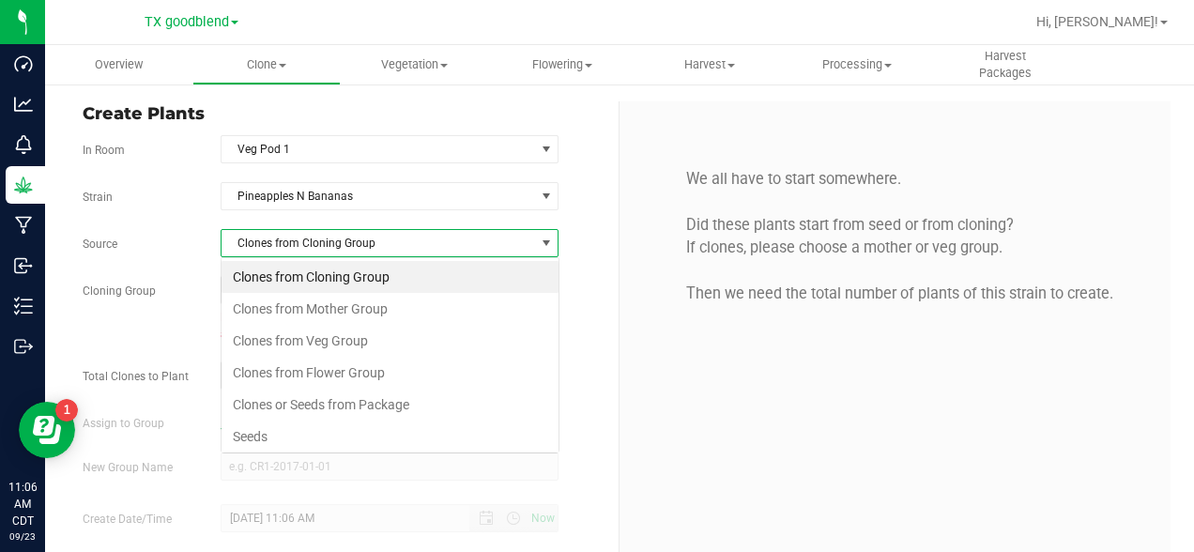
scroll to position [28, 339]
click at [307, 304] on li "Clones from Mother Group" at bounding box center [390, 309] width 337 height 32
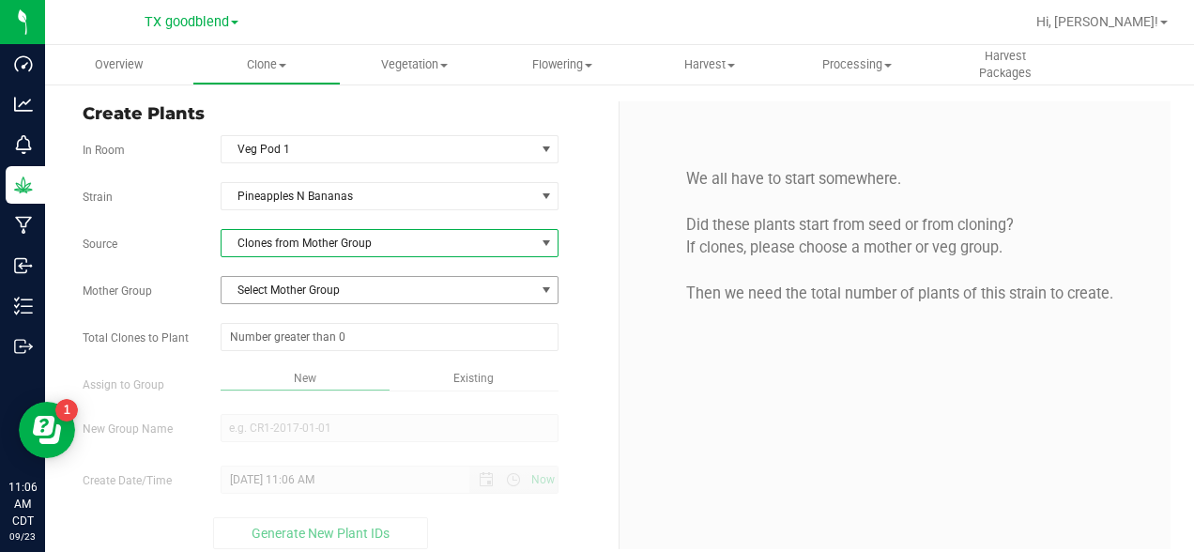
click at [309, 297] on span "Select Mother Group" at bounding box center [379, 290] width 314 height 26
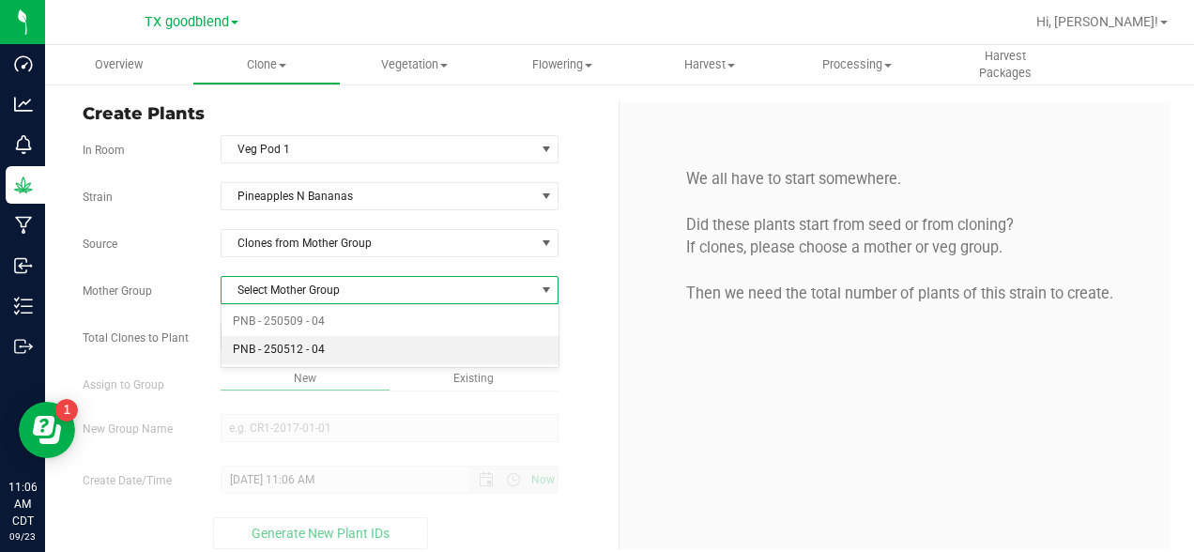
click at [291, 346] on li "PNB - 250512 - 04" at bounding box center [390, 350] width 337 height 28
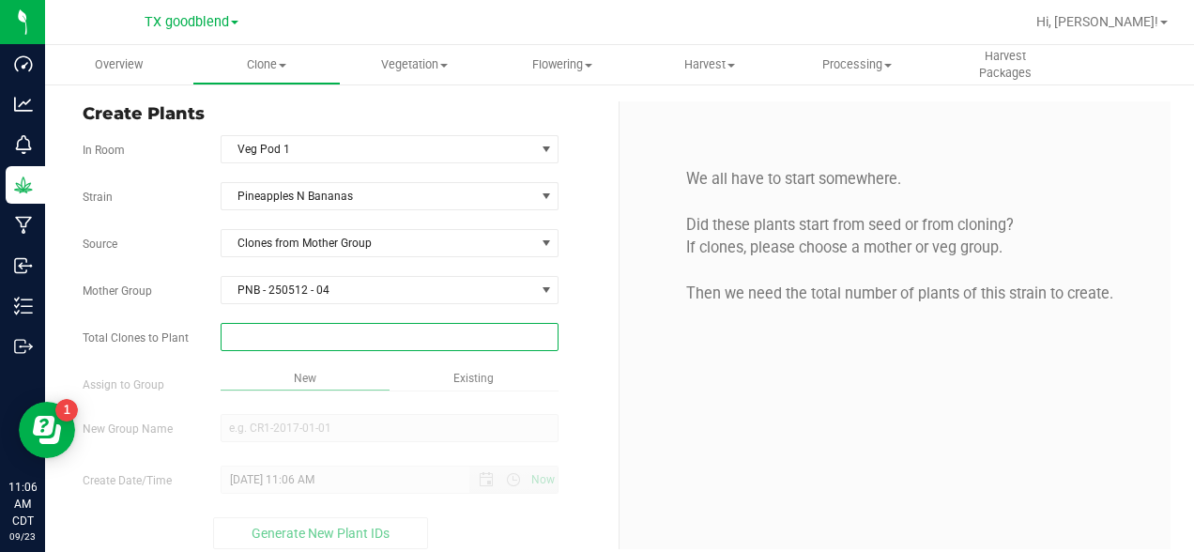
click at [313, 339] on span at bounding box center [390, 337] width 339 height 28
type input "15"
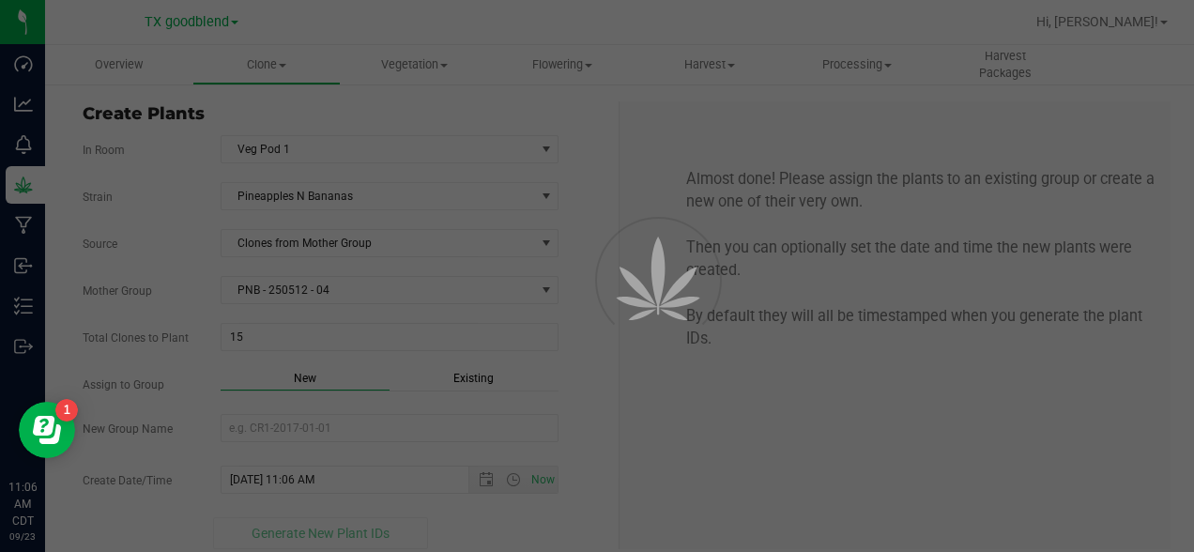
click at [666, 378] on div "Overview Clone Create plants Cloning groups Cloning plants Apply to plants Vege…" at bounding box center [619, 298] width 1149 height 507
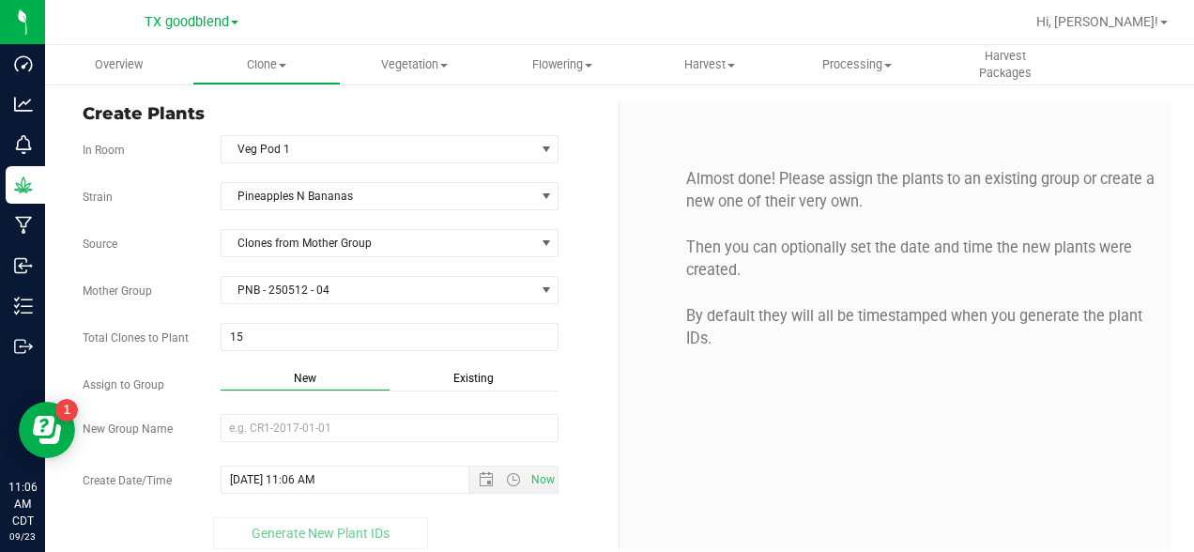
click at [666, 378] on div "Almost done! Please assign the plants to an existing group or create a new one …" at bounding box center [895, 260] width 523 height 264
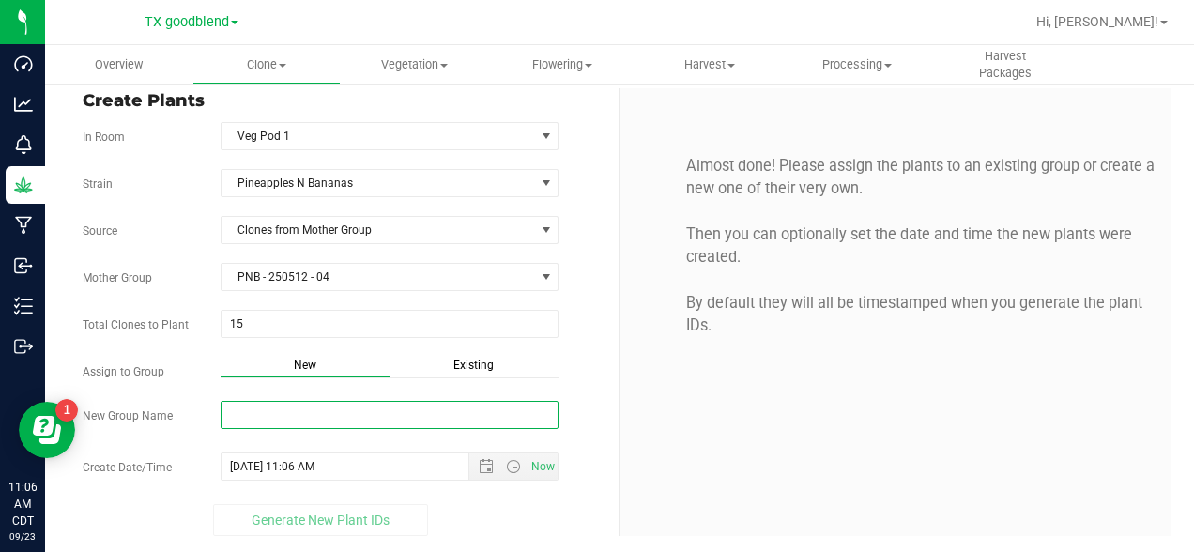
click at [439, 413] on input "New Group Name" at bounding box center [390, 415] width 339 height 28
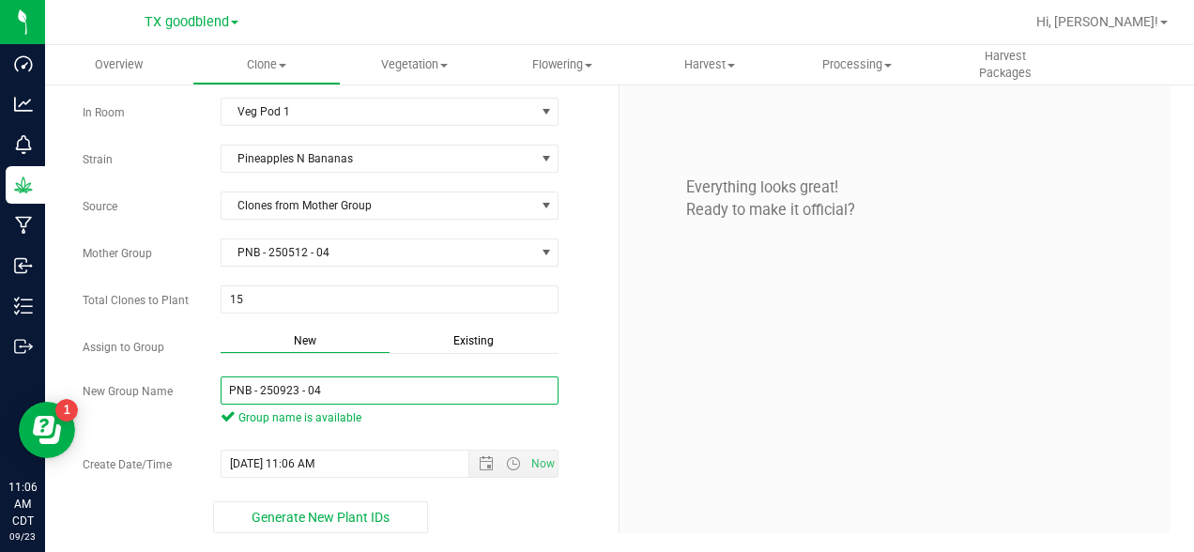
scroll to position [31, 0]
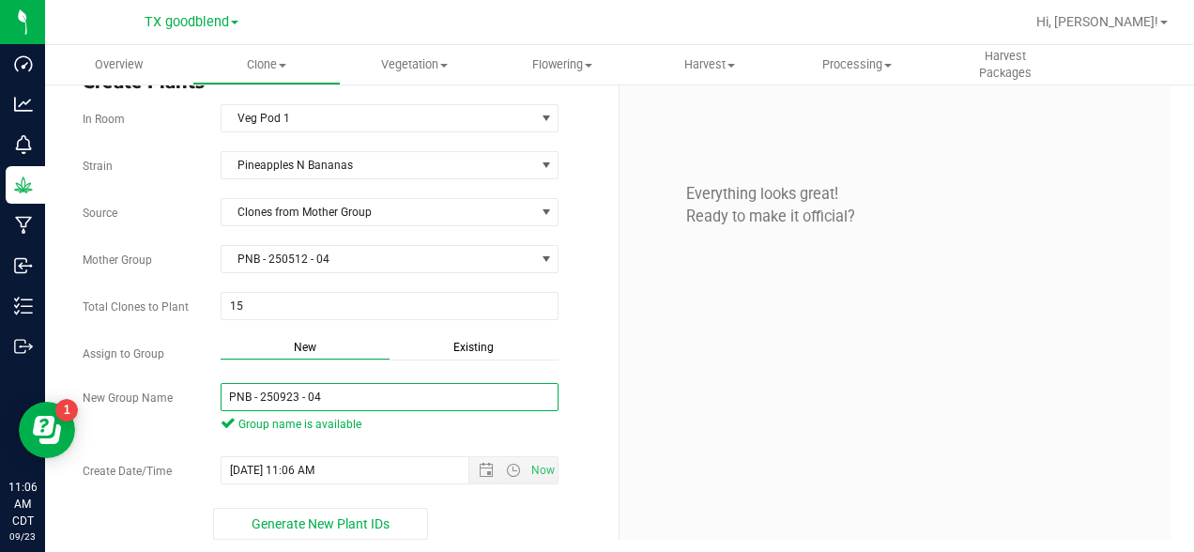
type input "PNB - 250923 - 04"
click at [686, 438] on div "Everything looks great! Ready to make it official?" at bounding box center [895, 304] width 551 height 469
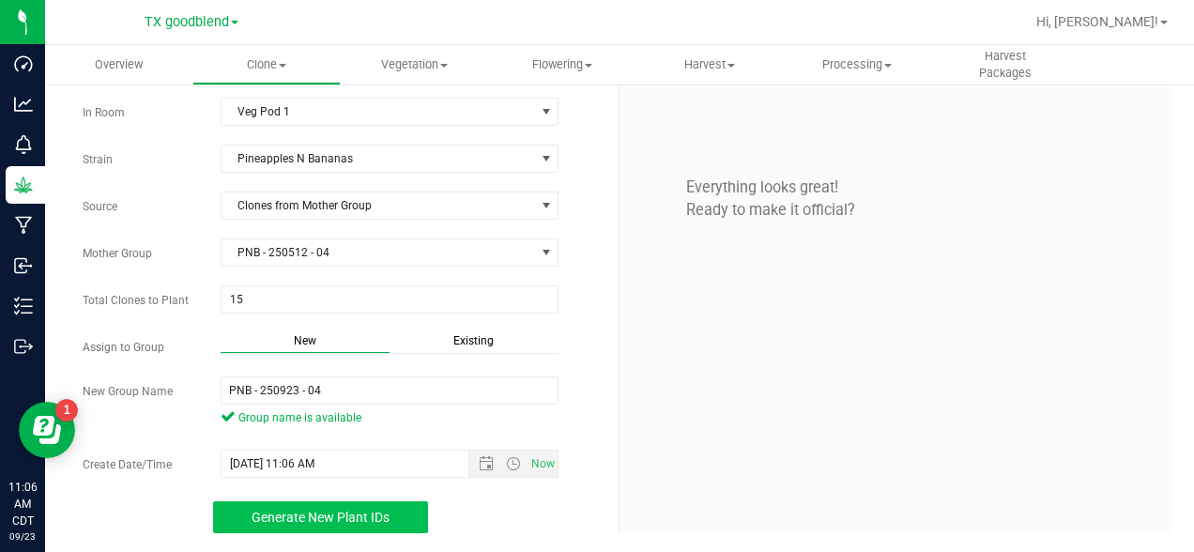
click at [379, 523] on span "Generate New Plant IDs" at bounding box center [321, 517] width 138 height 15
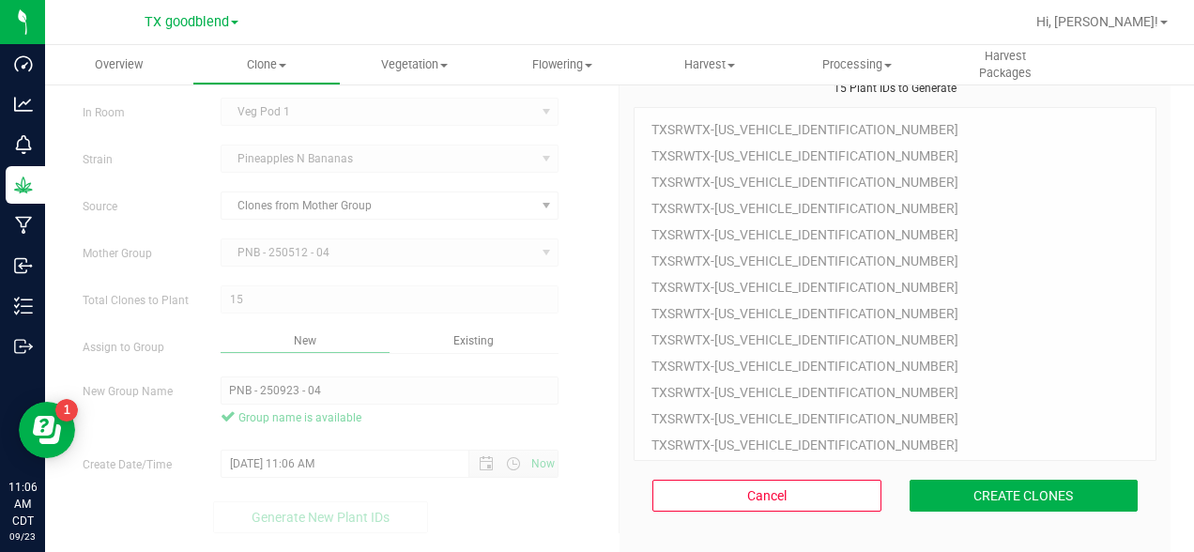
scroll to position [56, 0]
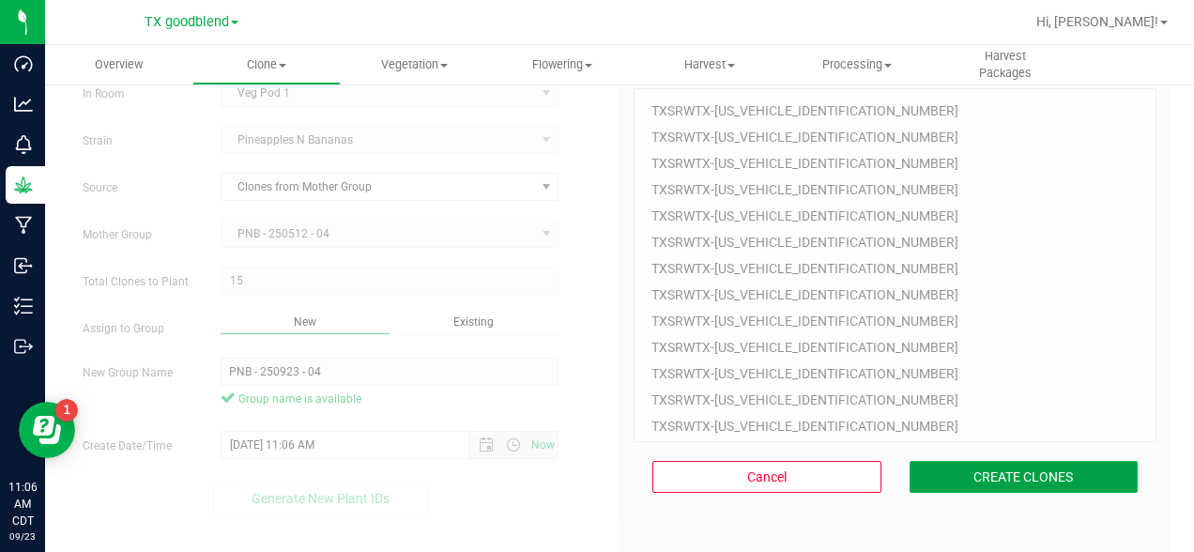
click at [1010, 472] on button "CREATE CLONES" at bounding box center [1024, 477] width 229 height 32
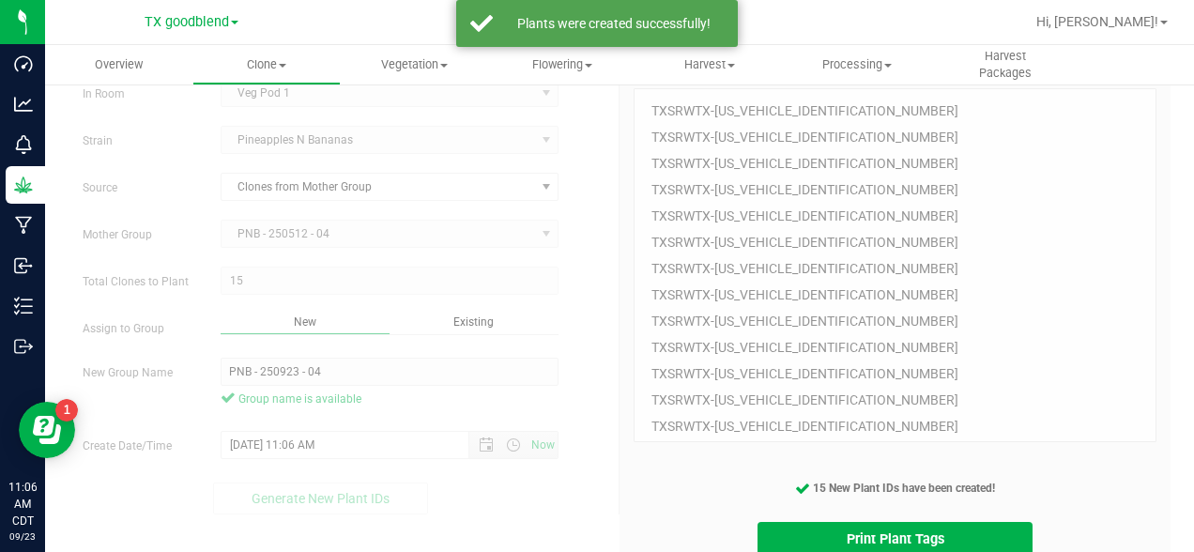
scroll to position [135, 0]
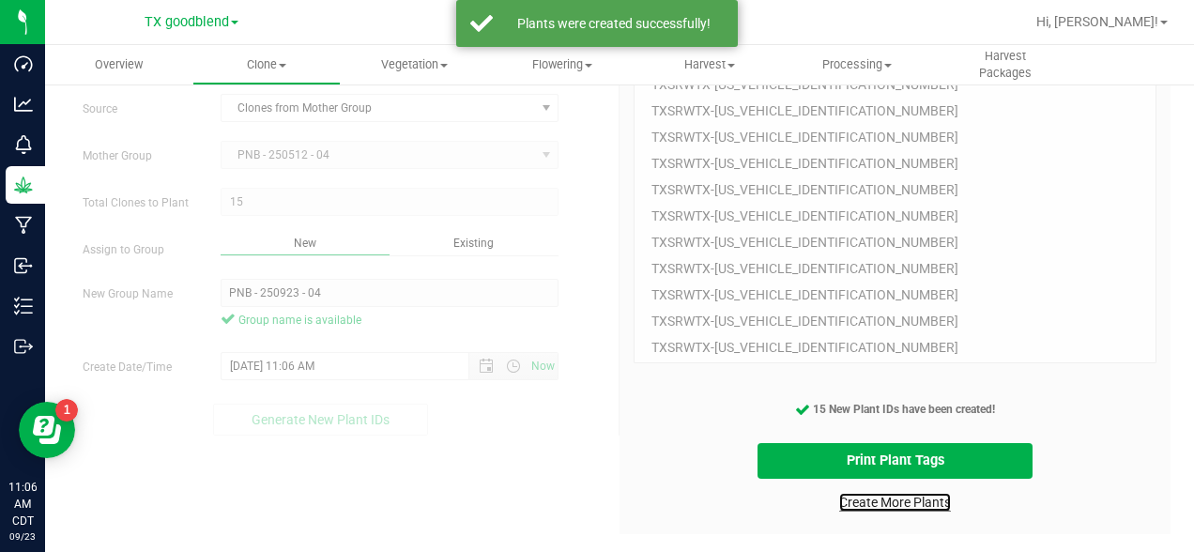
click at [868, 508] on link "Create More Plants" at bounding box center [895, 502] width 112 height 19
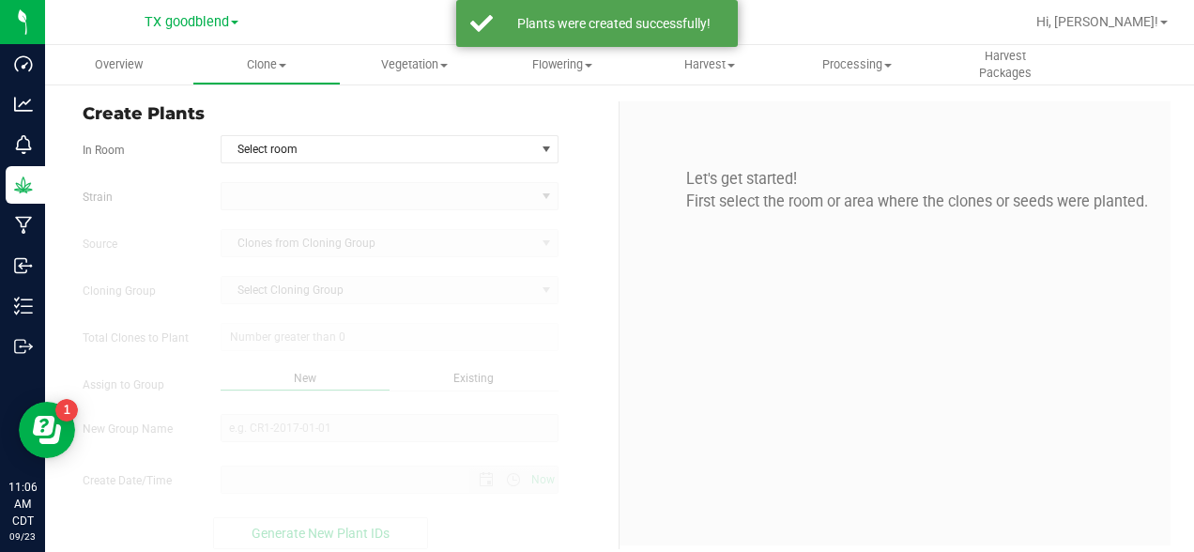
type input "[DATE] 11:06 AM"
click at [282, 147] on span "Select room" at bounding box center [379, 149] width 314 height 26
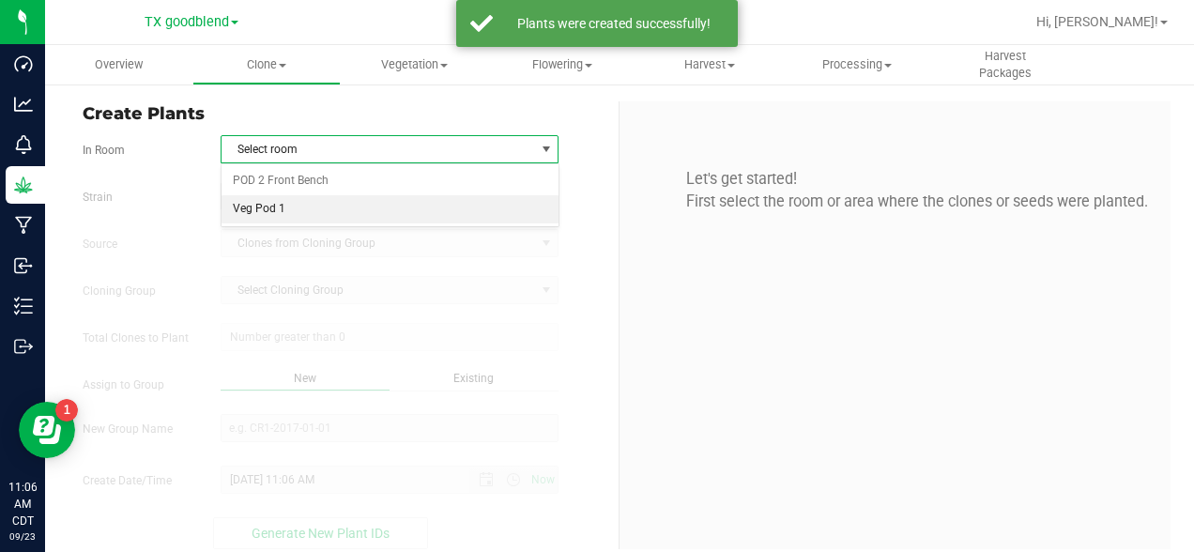
click at [261, 205] on li "Veg Pod 1" at bounding box center [390, 209] width 337 height 28
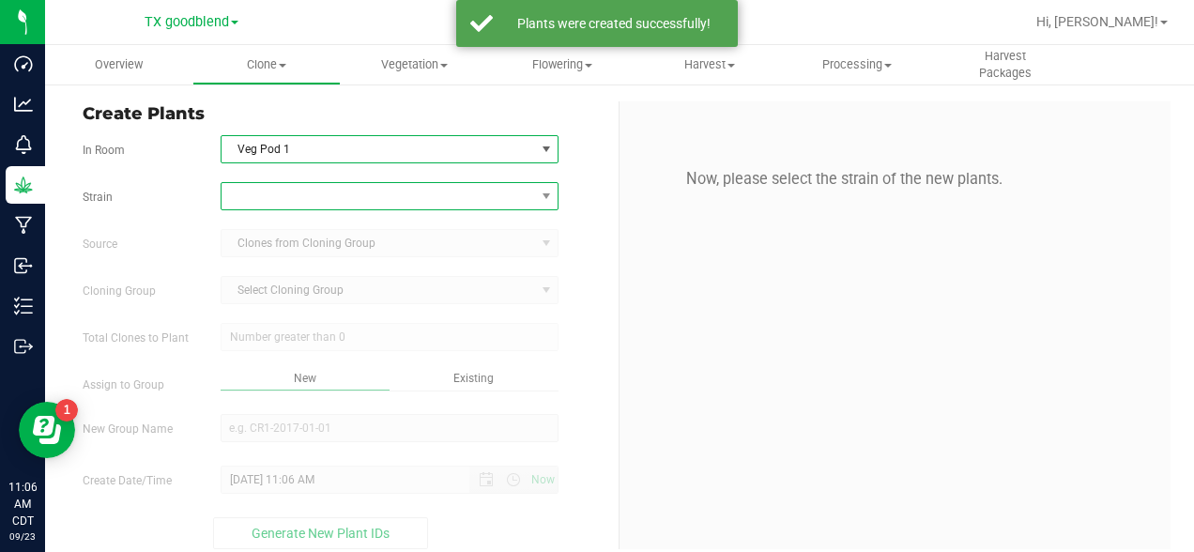
click at [322, 193] on span at bounding box center [379, 196] width 314 height 26
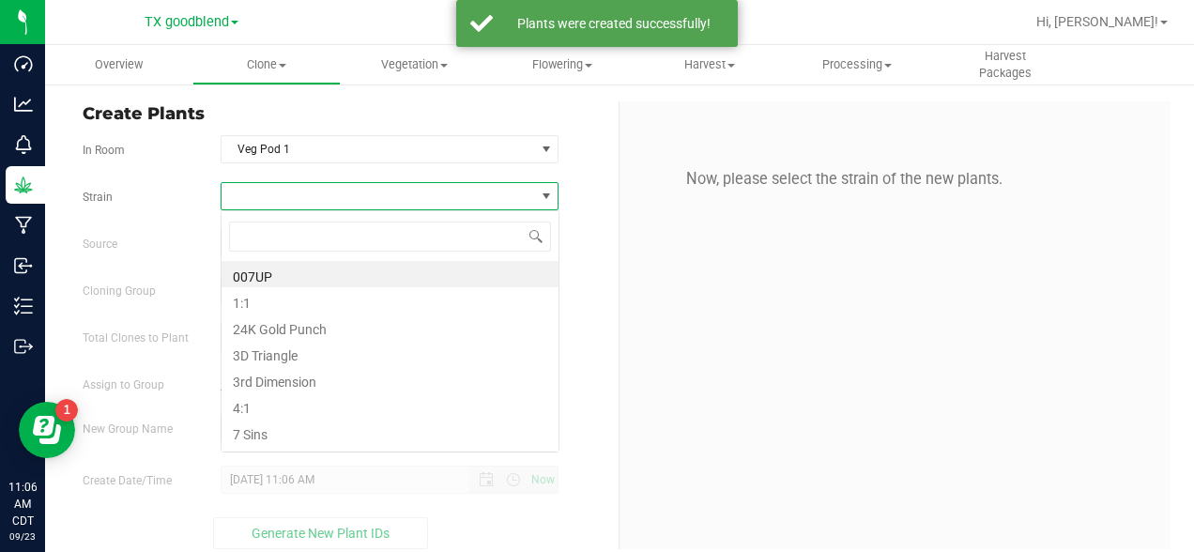
scroll to position [28, 339]
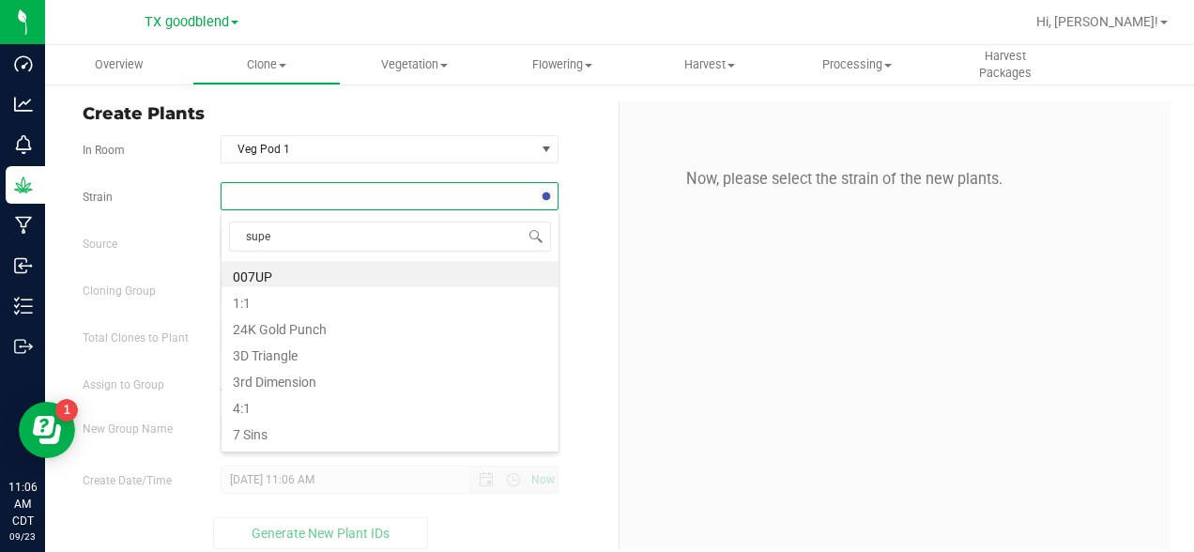
type input "super"
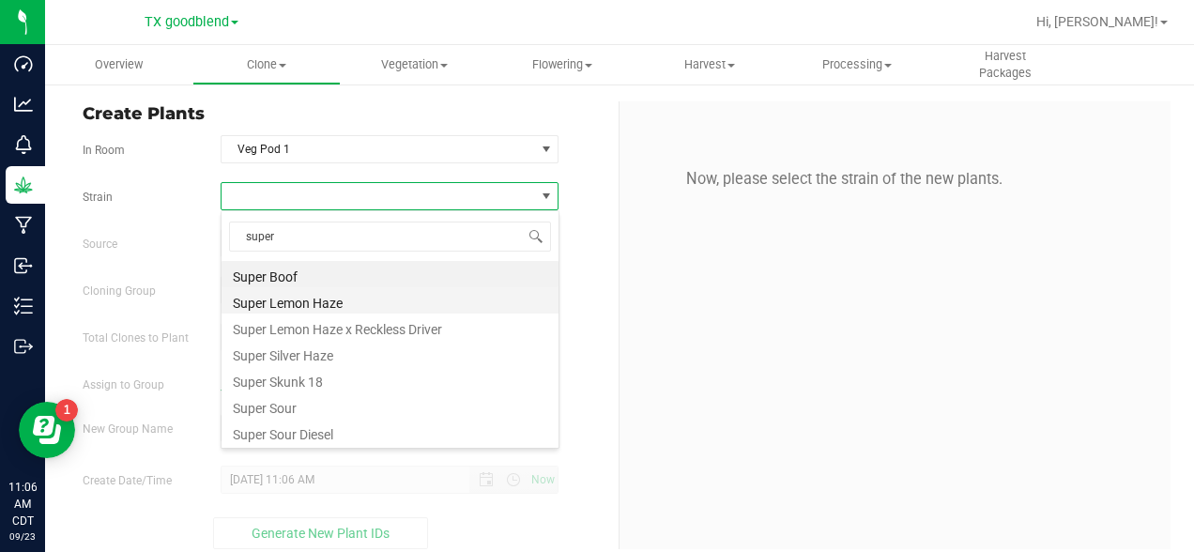
click at [288, 299] on li "Super Lemon Haze" at bounding box center [390, 300] width 337 height 26
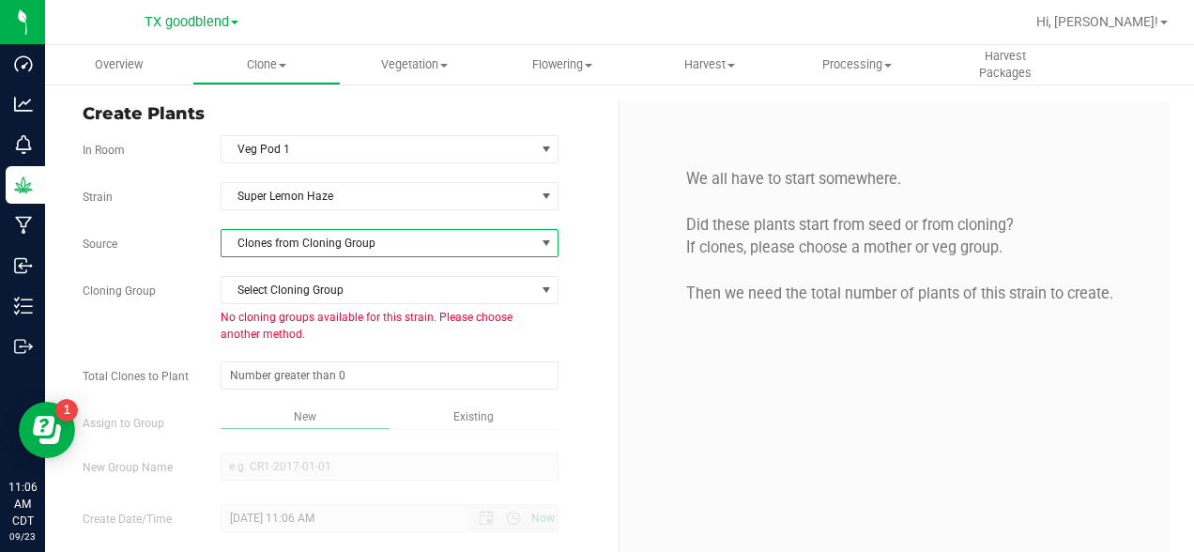
click at [328, 239] on span "Clones from Cloning Group" at bounding box center [379, 243] width 314 height 26
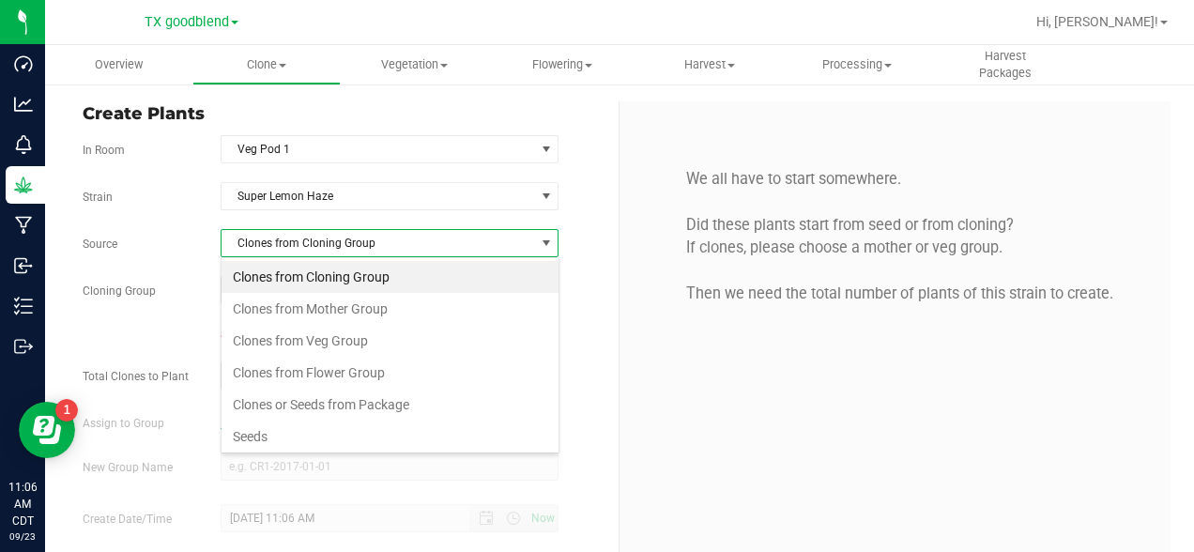
scroll to position [28, 339]
click at [281, 310] on li "Clones from Mother Group" at bounding box center [390, 309] width 337 height 32
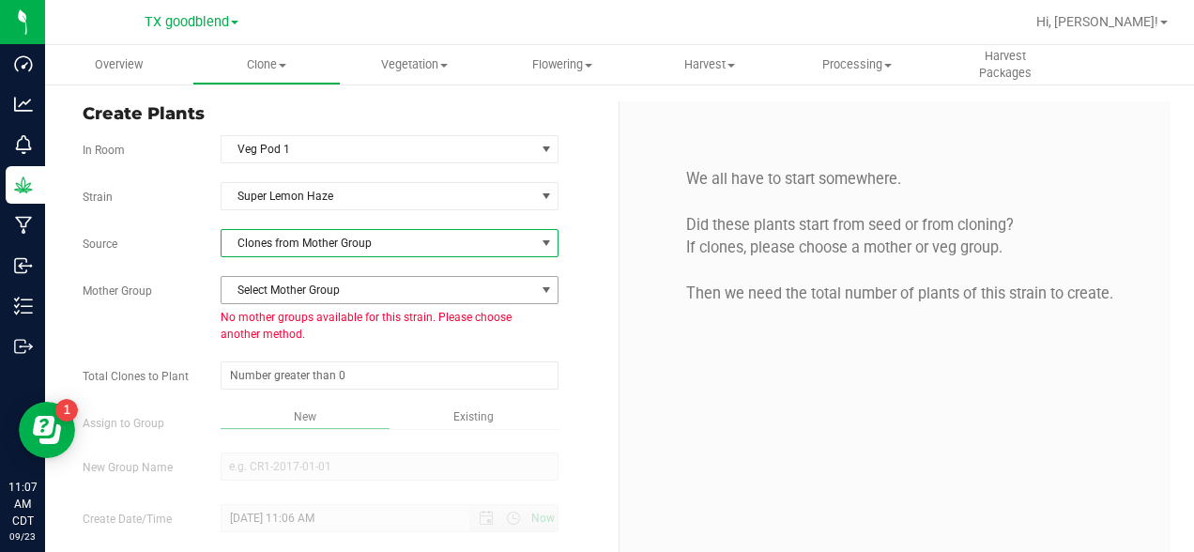
click at [327, 289] on span "Select Mother Group" at bounding box center [379, 290] width 314 height 26
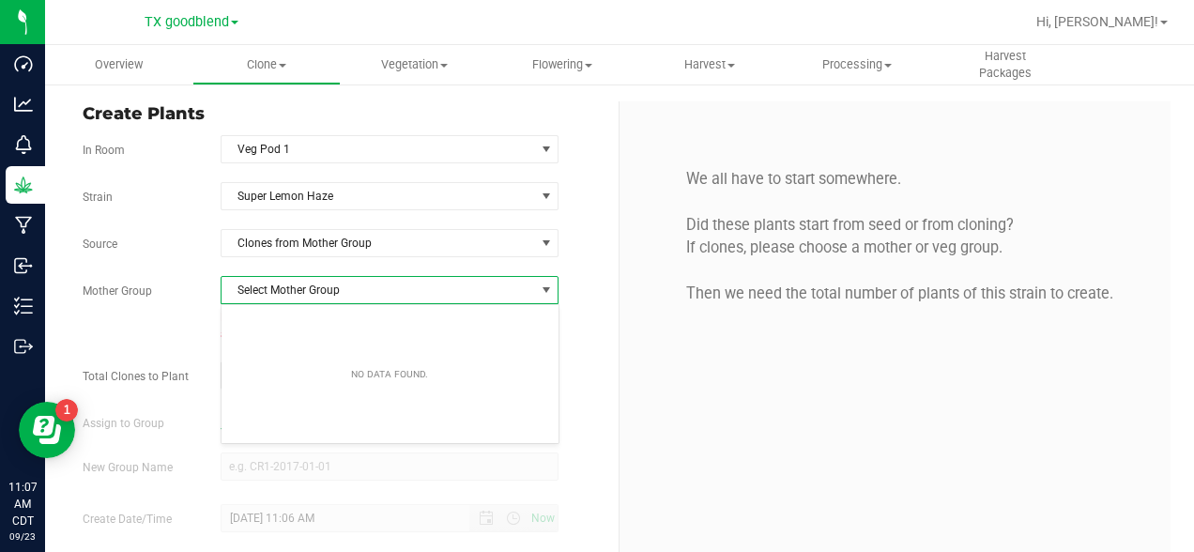
click at [442, 295] on span "Select Mother Group" at bounding box center [379, 290] width 314 height 26
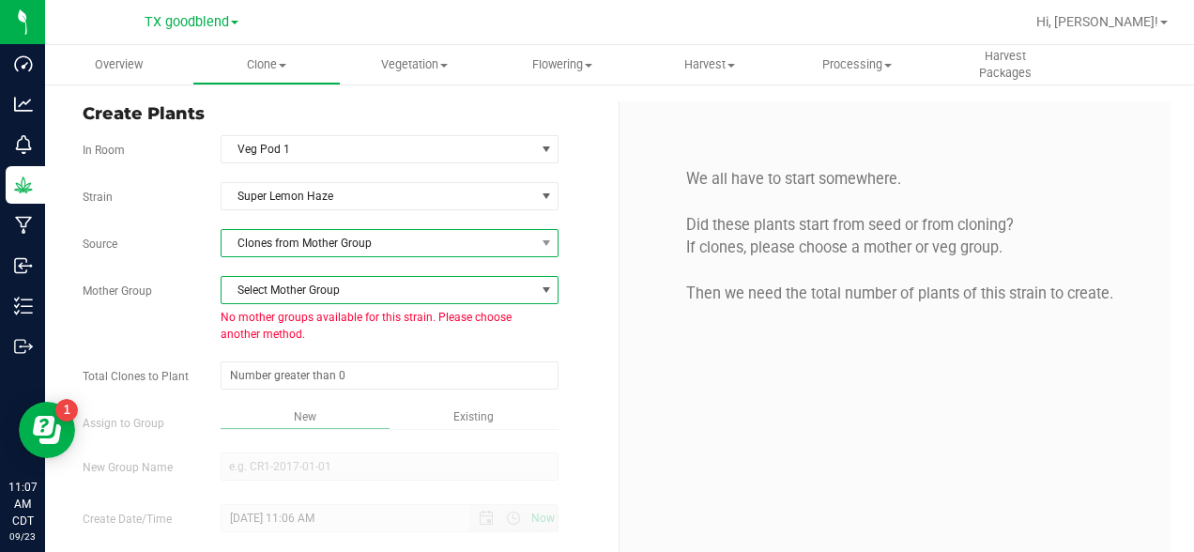
click at [360, 253] on span "Clones from Mother Group" at bounding box center [379, 243] width 314 height 26
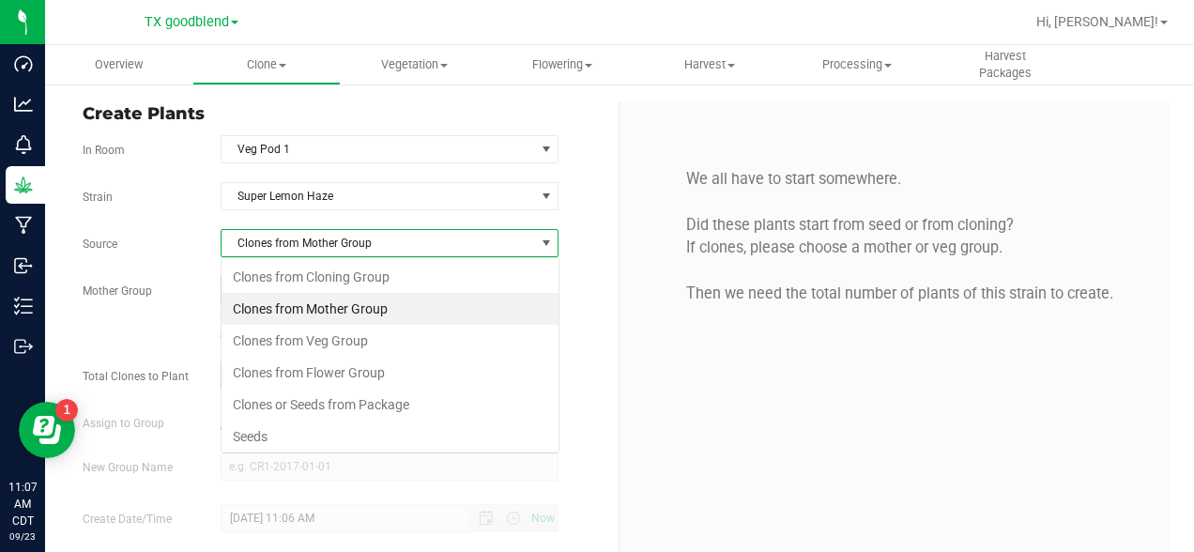
scroll to position [28, 339]
click at [299, 341] on li "Clones from Veg Group" at bounding box center [390, 341] width 337 height 32
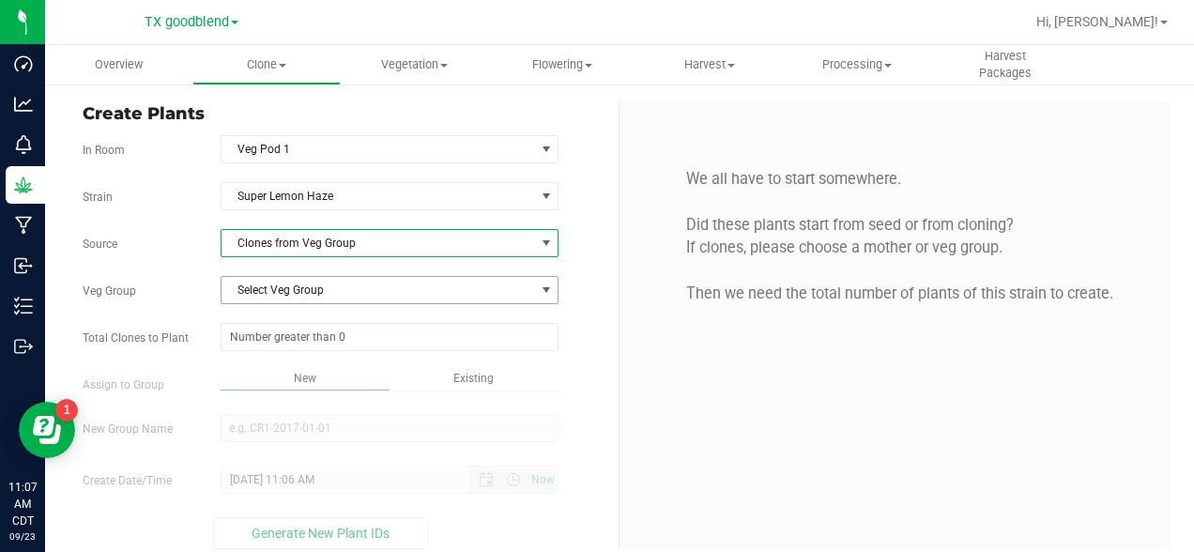
click at [358, 283] on span "Select Veg Group" at bounding box center [379, 290] width 314 height 26
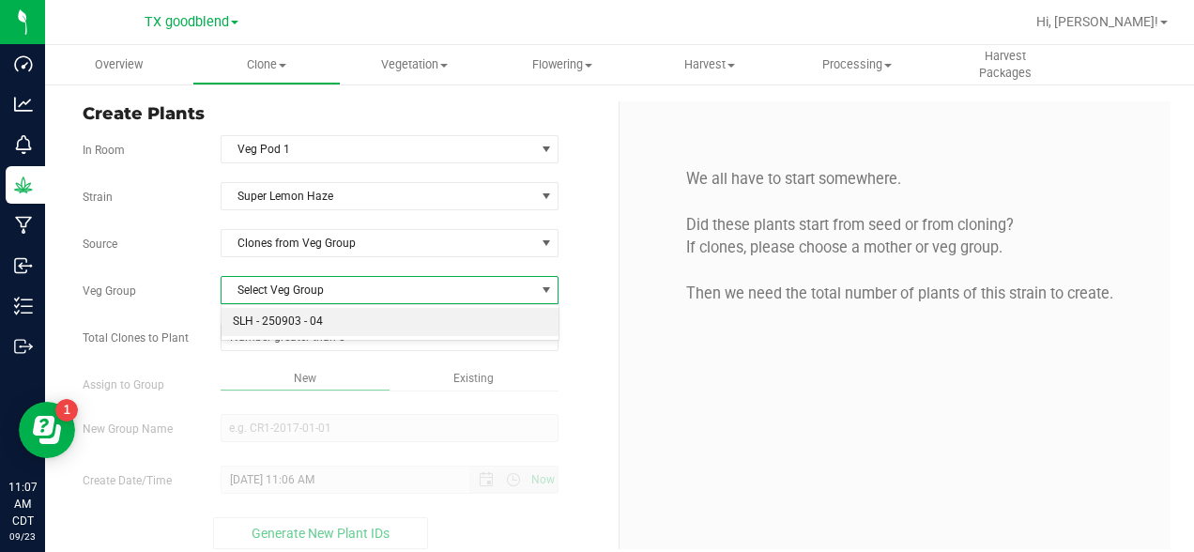
click at [299, 313] on li "SLH - 250903 - 04" at bounding box center [390, 322] width 337 height 28
click at [330, 338] on span at bounding box center [390, 337] width 339 height 28
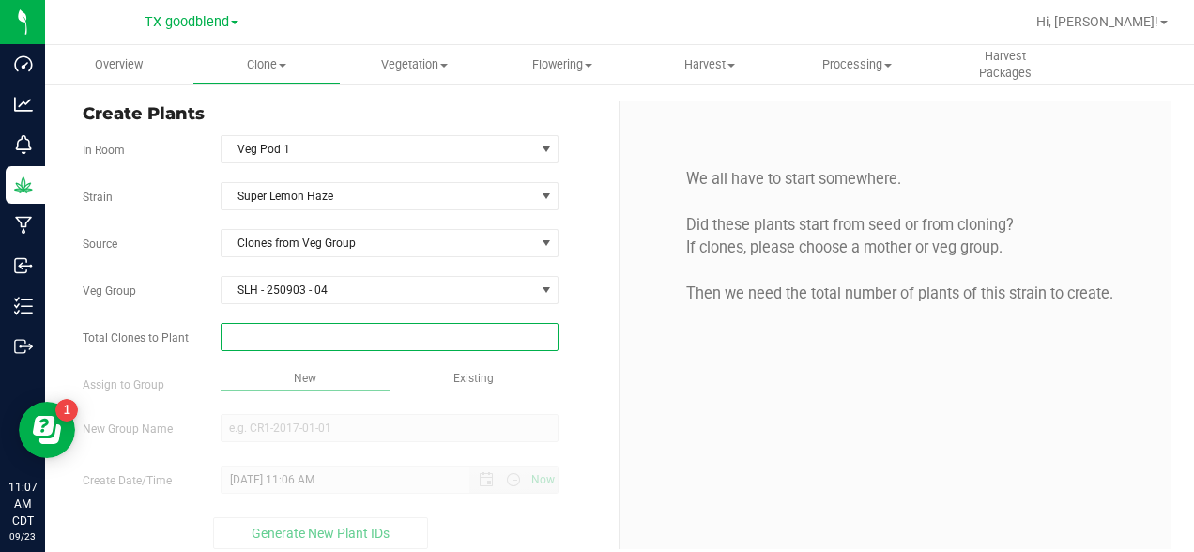
type input "3"
click at [608, 368] on div "Overview Clone Create plants Cloning groups Cloning plants Apply to plants Vege…" at bounding box center [619, 298] width 1149 height 507
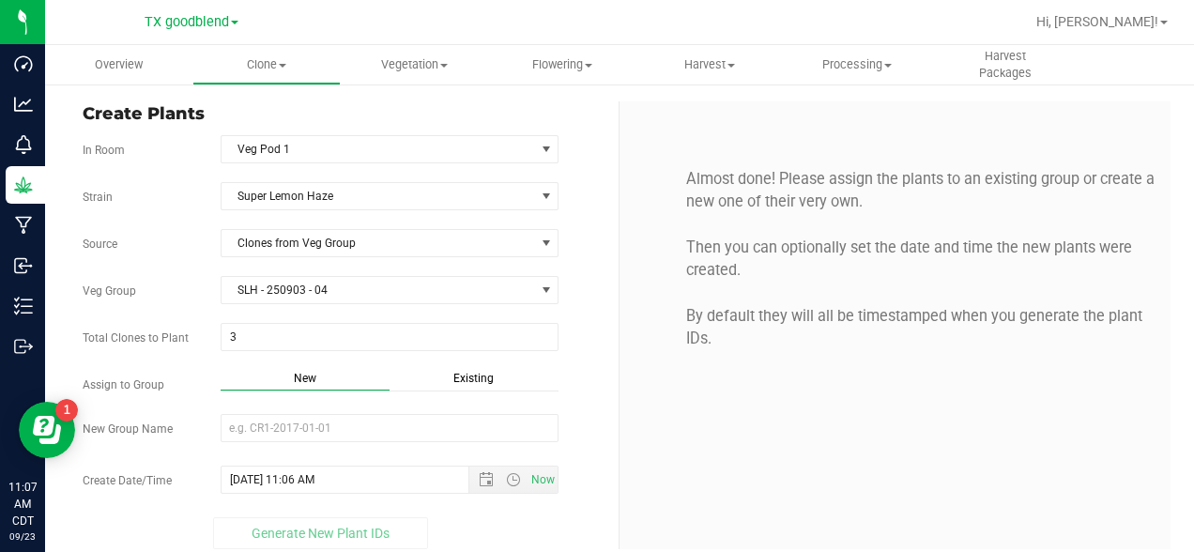
scroll to position [16, 0]
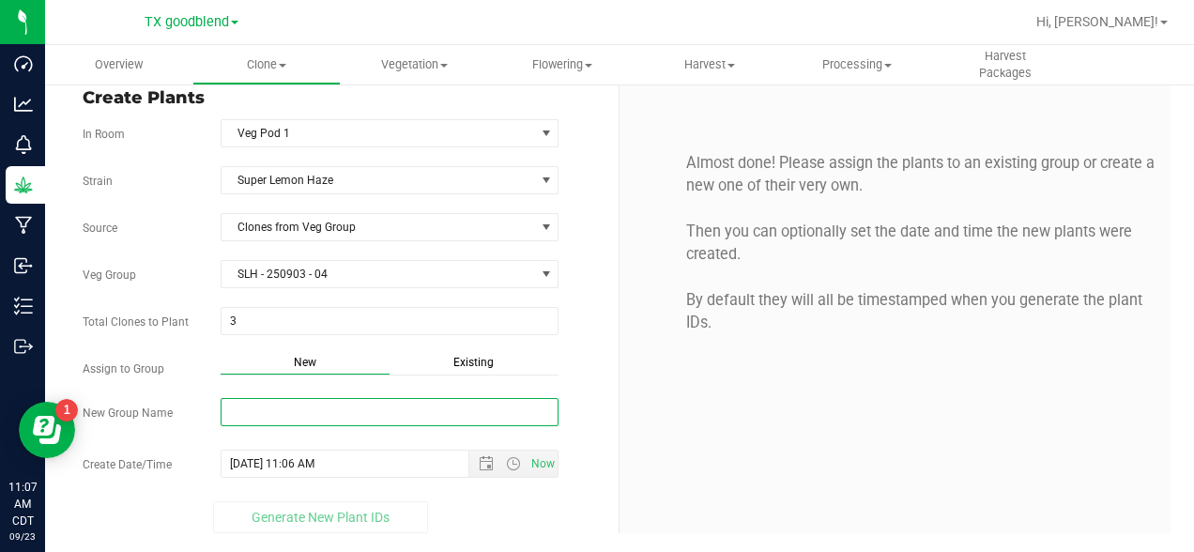
click at [351, 417] on input "New Group Name" at bounding box center [390, 412] width 339 height 28
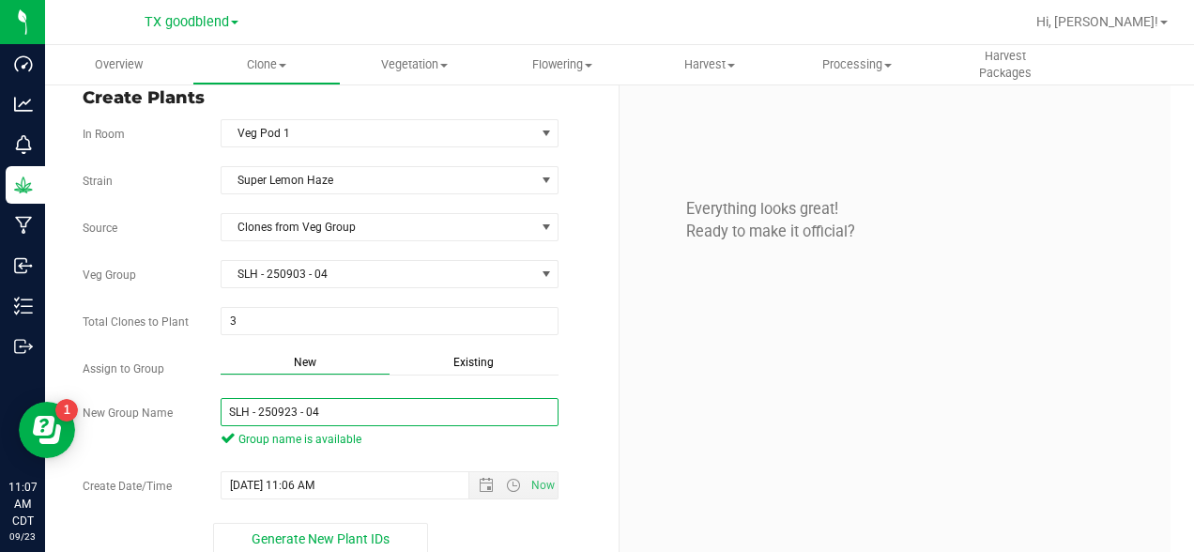
type input "SLH - 250923 - 04"
click at [664, 442] on div "Everything looks great! Ready to make it official?" at bounding box center [895, 319] width 551 height 469
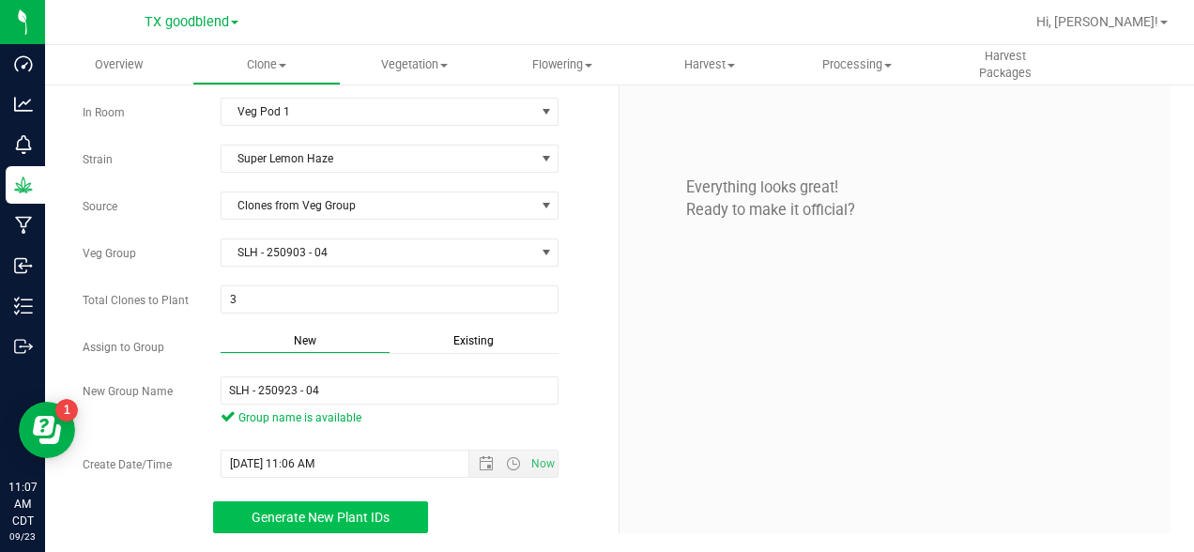
click at [310, 515] on span "Generate New Plant IDs" at bounding box center [321, 517] width 138 height 15
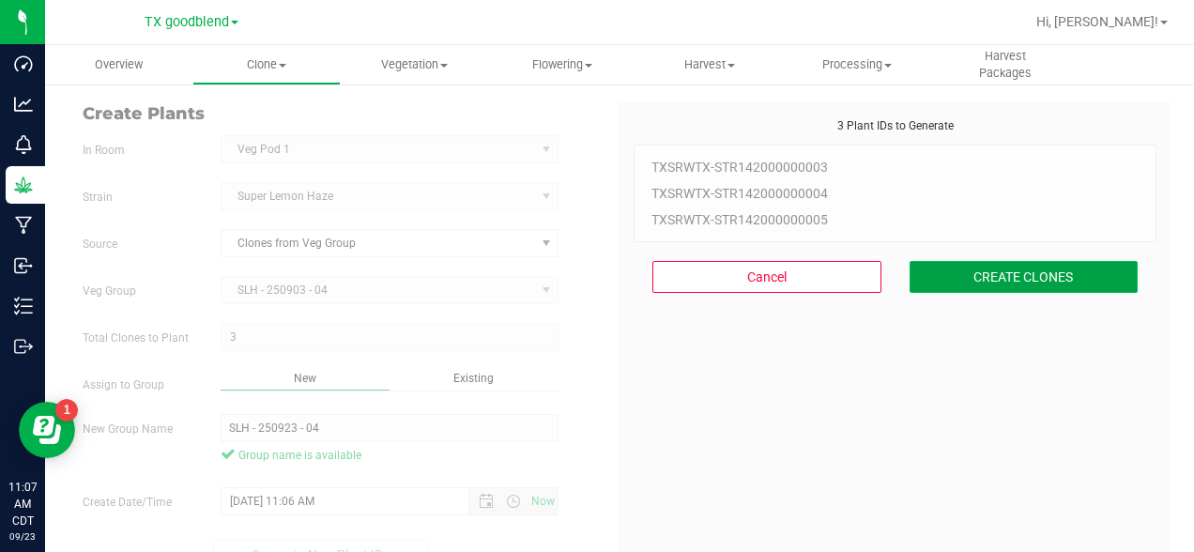
click at [1000, 281] on button "CREATE CLONES" at bounding box center [1024, 277] width 229 height 32
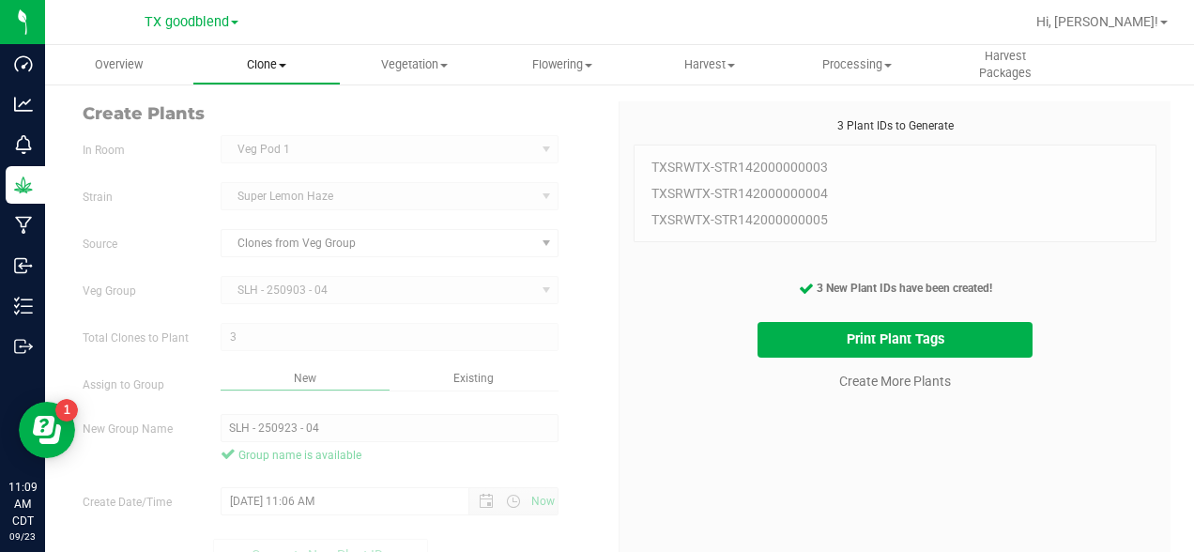
click at [274, 66] on span "Clone" at bounding box center [266, 64] width 146 height 17
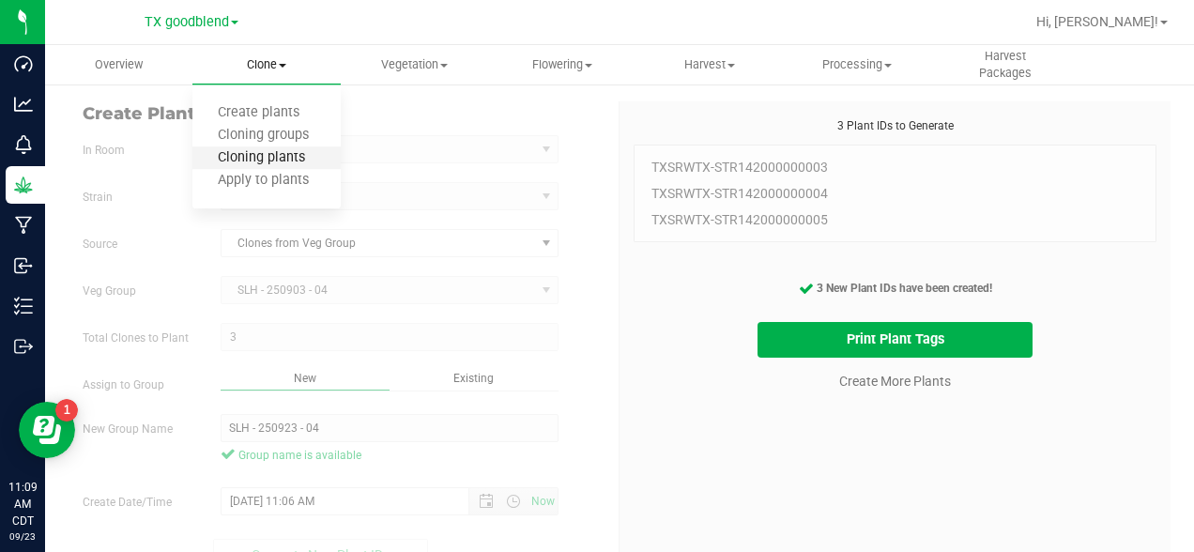
click at [275, 151] on span "Cloning plants" at bounding box center [261, 158] width 138 height 16
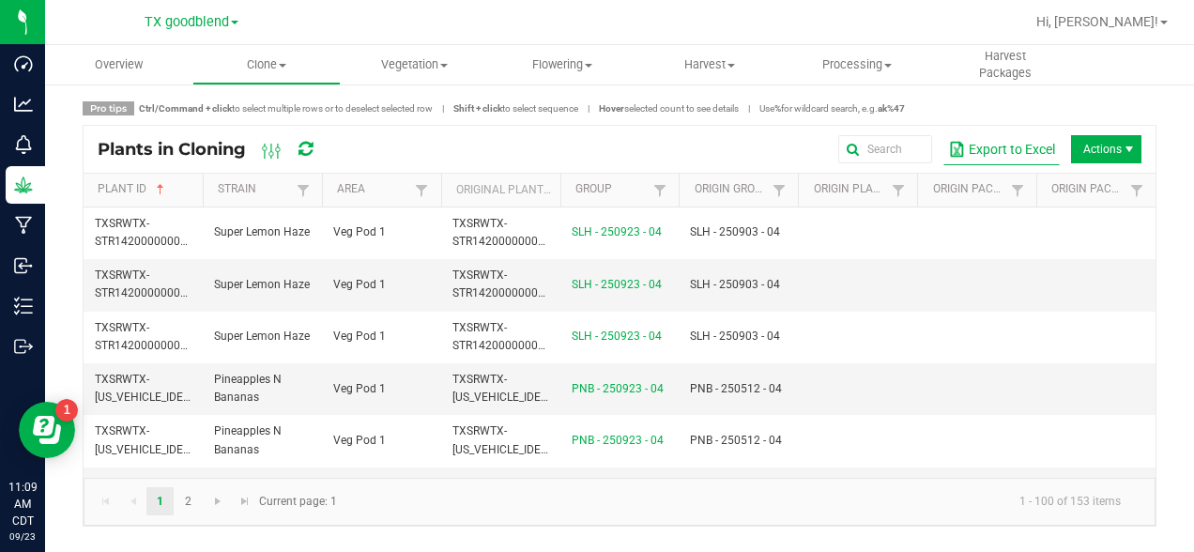
click at [1007, 152] on button "Export to Excel" at bounding box center [1001, 149] width 116 height 32
